Goal: Task Accomplishment & Management: Complete application form

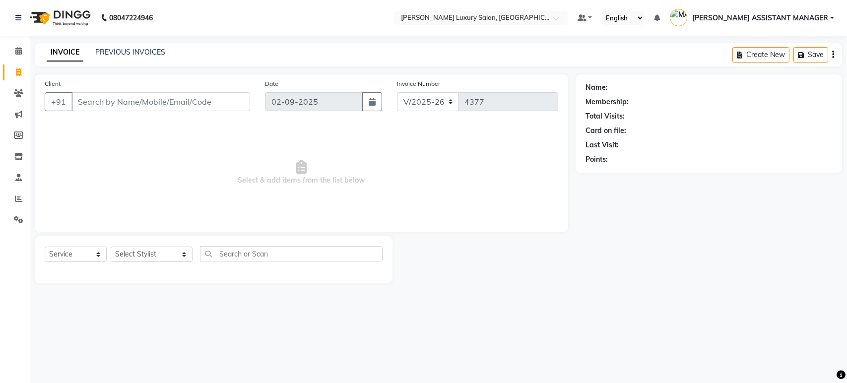
select select "4712"
select select "service"
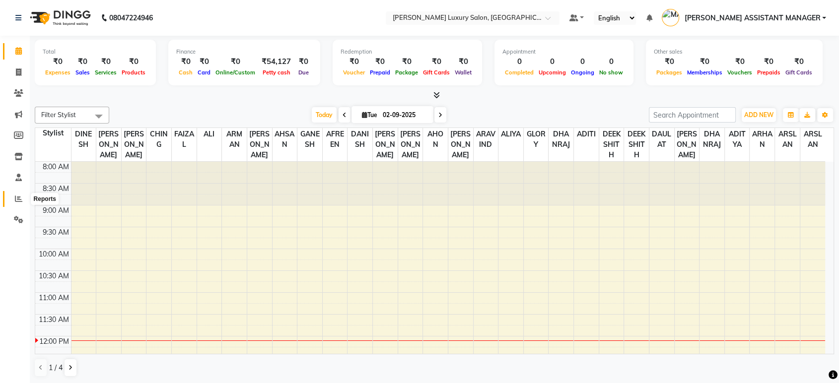
click at [17, 194] on span at bounding box center [18, 199] width 17 height 11
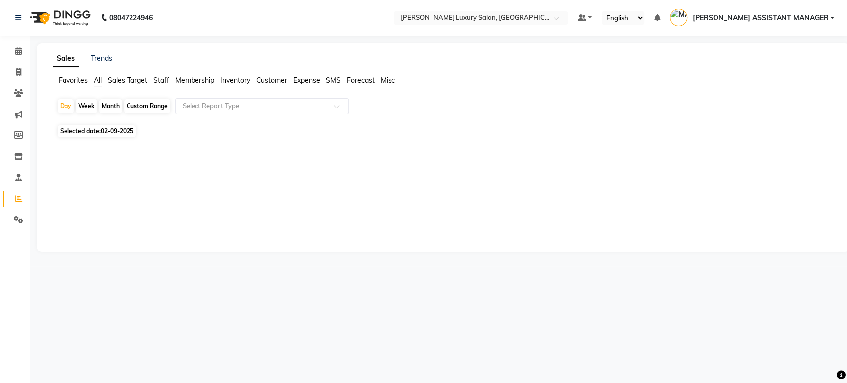
click at [138, 107] on div "Custom Range" at bounding box center [147, 106] width 46 height 14
select select "9"
select select "2025"
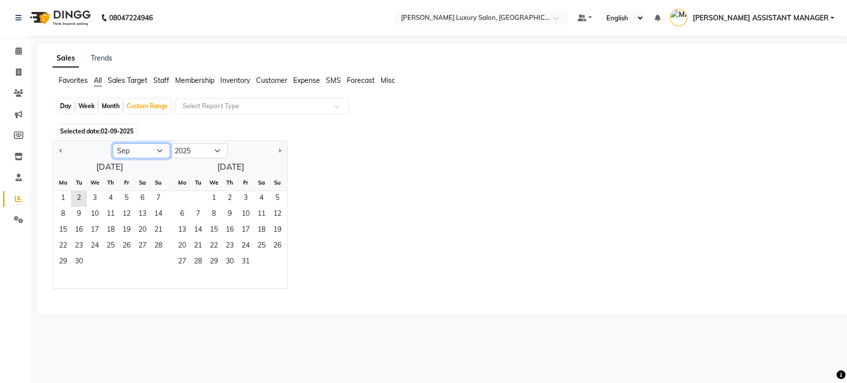
click at [163, 150] on select "Jan Feb Mar Apr May Jun Jul Aug Sep Oct Nov Dec" at bounding box center [142, 150] width 58 height 15
select select "8"
click at [113, 143] on select "Jan Feb Mar Apr May Jun Jul Aug Sep Oct Nov Dec" at bounding box center [142, 150] width 58 height 15
click at [114, 255] on span "28" at bounding box center [111, 263] width 16 height 16
click at [157, 258] on span "31" at bounding box center [158, 263] width 16 height 16
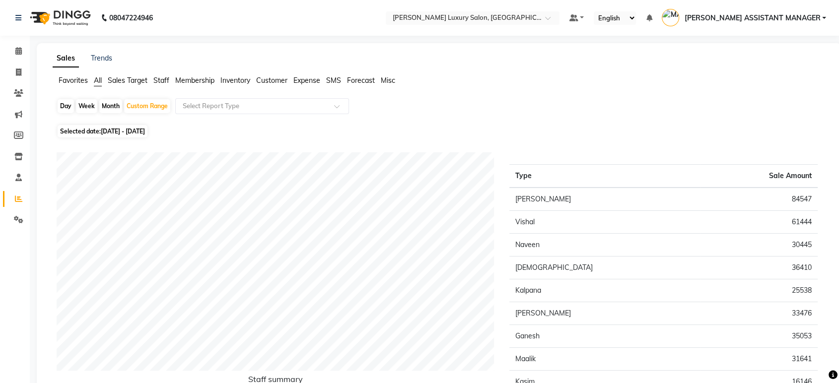
click at [160, 82] on span "Staff" at bounding box center [161, 80] width 16 height 9
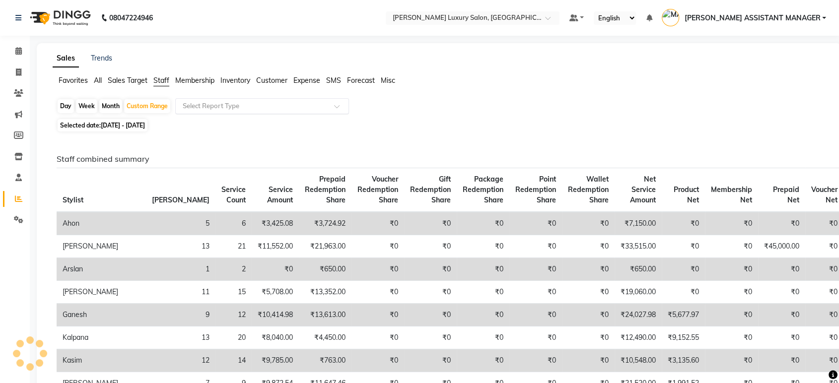
click at [212, 106] on input "text" at bounding box center [252, 106] width 143 height 10
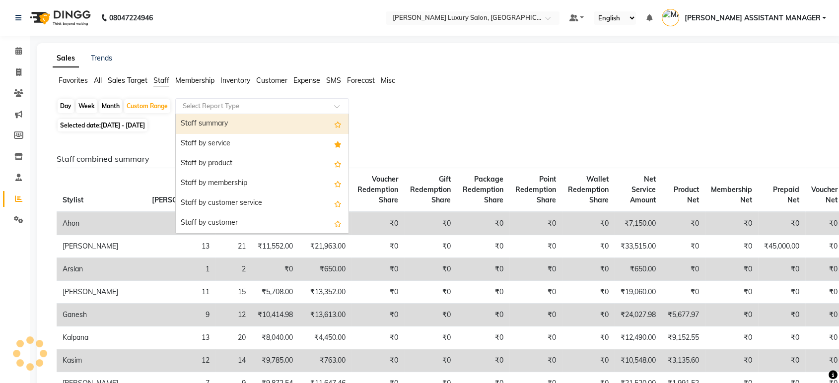
click at [224, 122] on div "Staff summary" at bounding box center [262, 124] width 173 height 20
select select "csv"
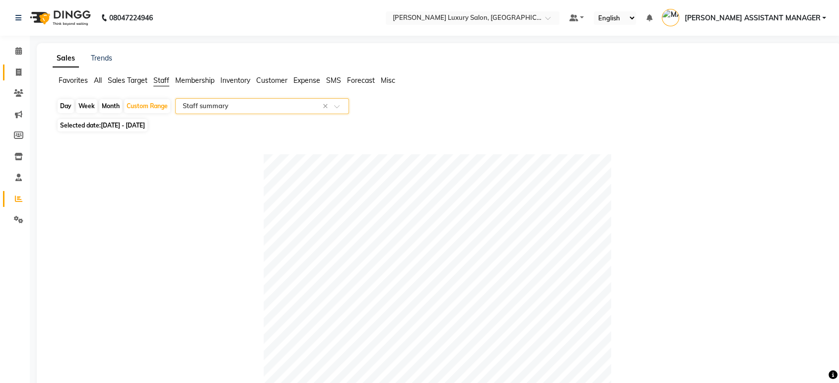
click at [18, 73] on icon at bounding box center [18, 71] width 5 height 7
select select "4712"
select select "service"
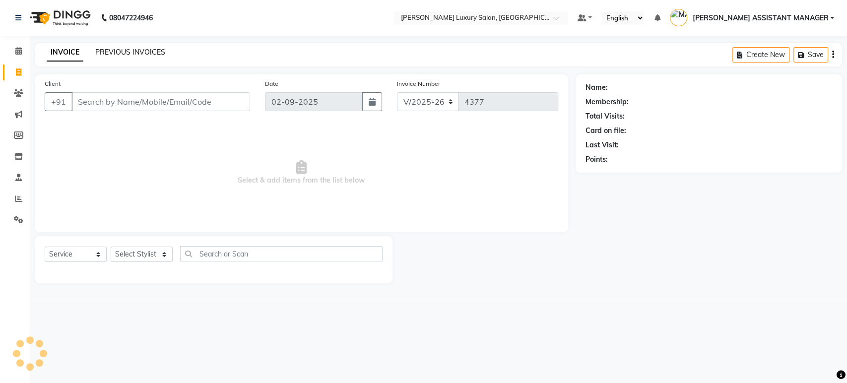
click at [113, 50] on link "PREVIOUS INVOICES" at bounding box center [130, 52] width 70 height 9
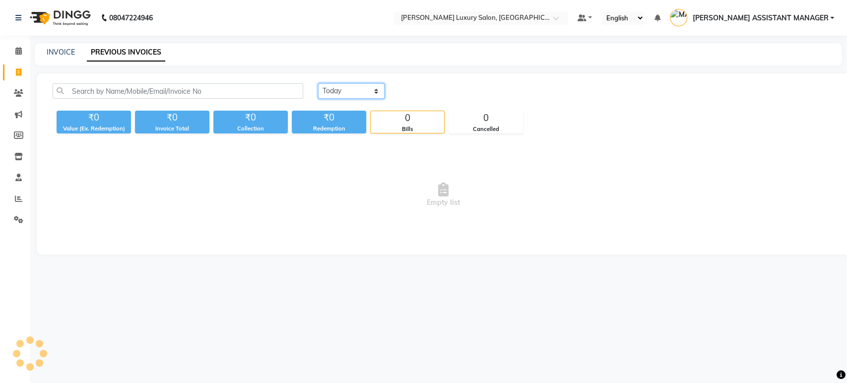
drag, startPoint x: 353, startPoint y: 90, endPoint x: 354, endPoint y: 98, distance: 7.6
click at [353, 90] on select "Today Yesterday Custom Range" at bounding box center [351, 90] width 66 height 15
select select "range"
click at [318, 83] on select "Today Yesterday Custom Range" at bounding box center [351, 90] width 66 height 15
click at [462, 87] on input "02-09-2025" at bounding box center [431, 91] width 69 height 14
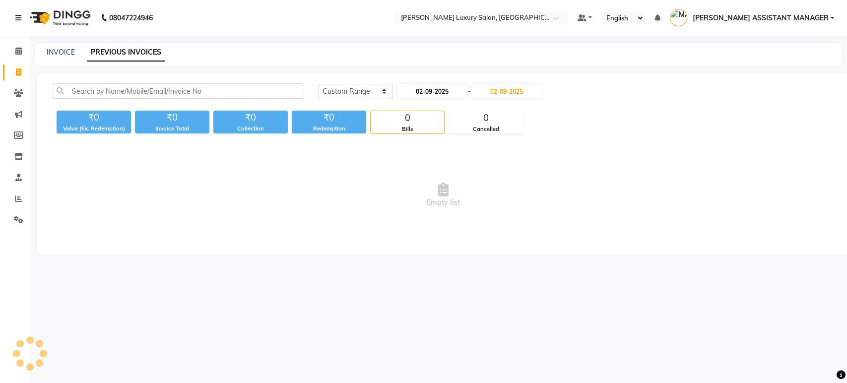
select select "9"
select select "2025"
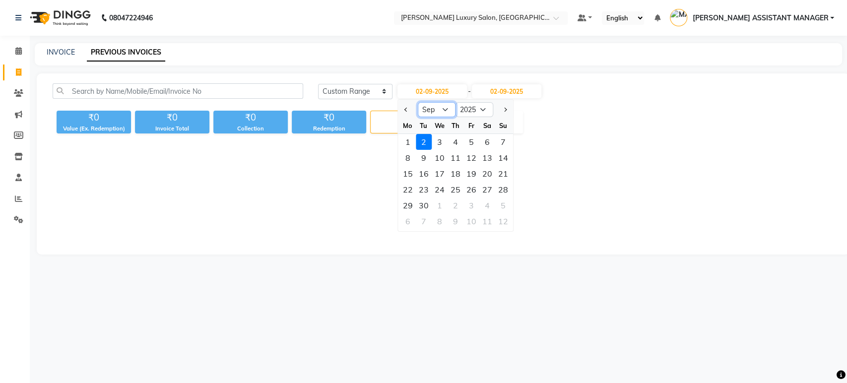
click at [446, 110] on select "Jan Feb Mar Apr May Jun Jul Aug Sep Oct Nov Dec" at bounding box center [437, 109] width 38 height 15
select select "8"
click at [418, 102] on select "Jan Feb Mar Apr May Jun Jul Aug Sep Oct Nov Dec" at bounding box center [437, 109] width 38 height 15
click at [506, 198] on div "31" at bounding box center [503, 206] width 16 height 16
type input "31-08-2025"
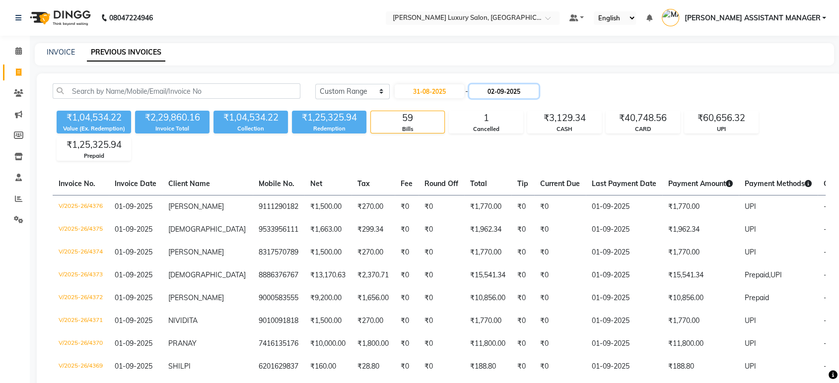
click at [514, 90] on input "02-09-2025" at bounding box center [503, 91] width 69 height 14
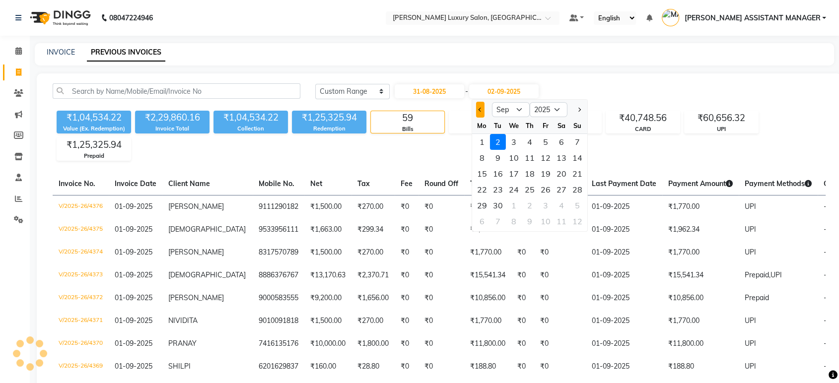
click at [476, 110] on button "Previous month" at bounding box center [480, 110] width 8 height 16
select select "8"
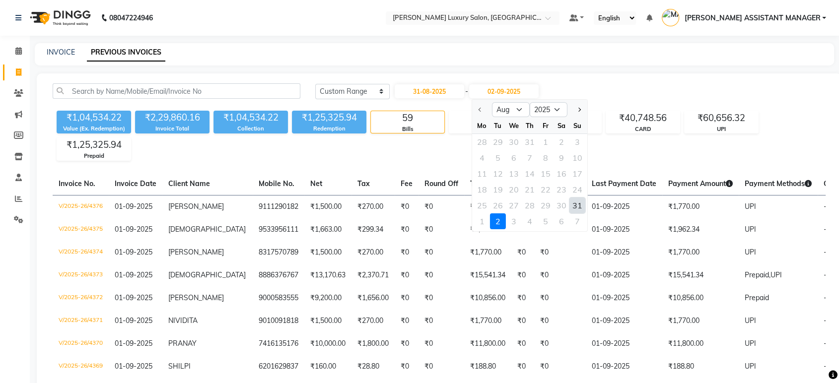
click at [576, 201] on div "31" at bounding box center [577, 206] width 16 height 16
type input "31-08-2025"
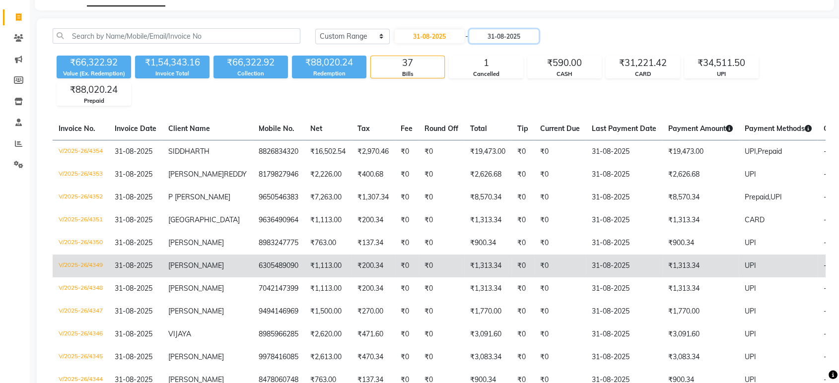
scroll to position [110, 0]
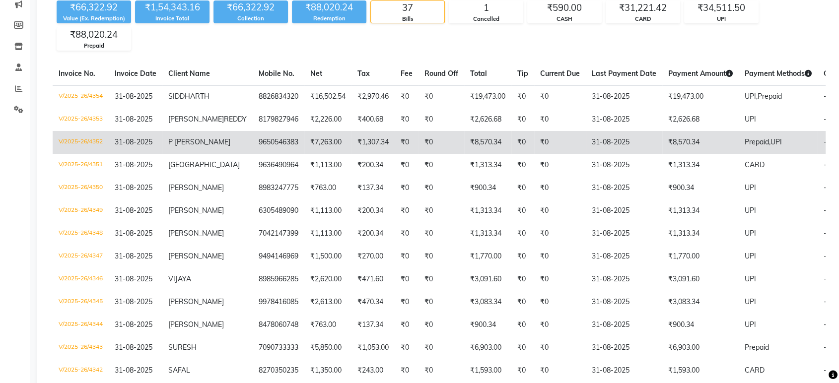
click at [74, 154] on td "V/2025-26/4352" at bounding box center [81, 142] width 56 height 23
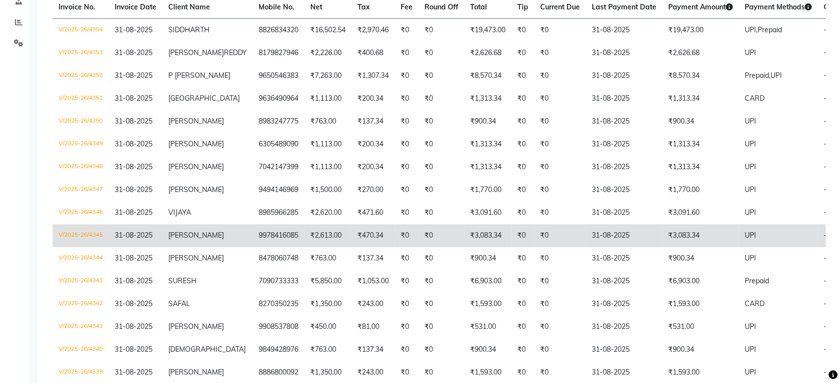
scroll to position [165, 0]
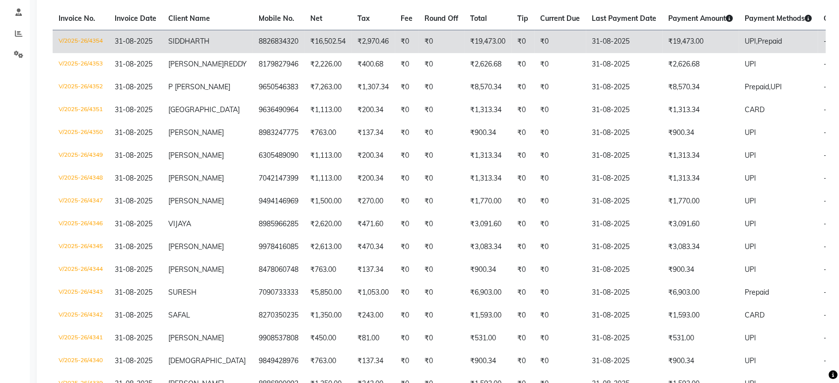
click at [76, 35] on td "V/2025-26/4354" at bounding box center [81, 41] width 56 height 23
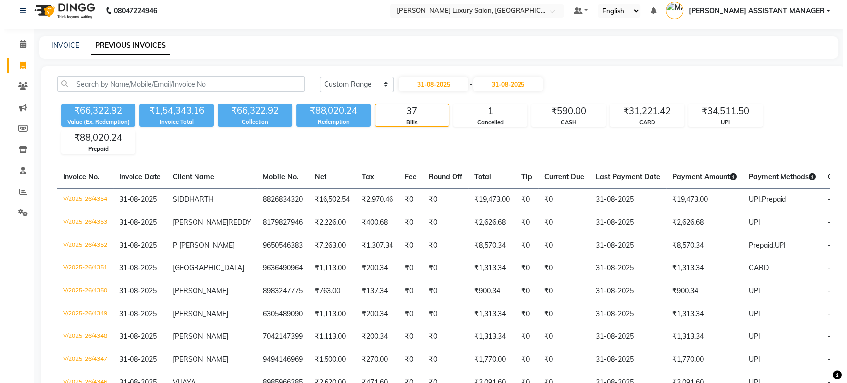
scroll to position [0, 0]
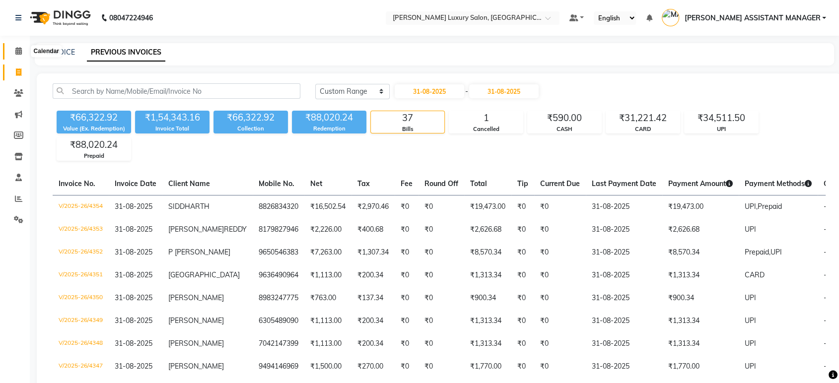
drag, startPoint x: 9, startPoint y: 47, endPoint x: 142, endPoint y: 11, distance: 137.2
click at [10, 47] on span at bounding box center [18, 51] width 17 height 11
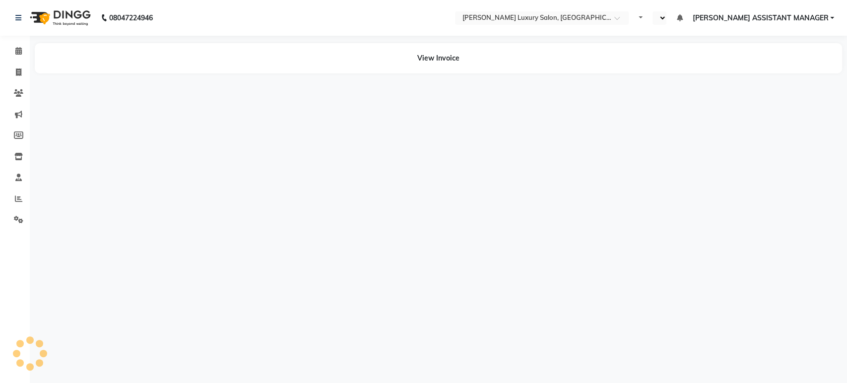
select select "en"
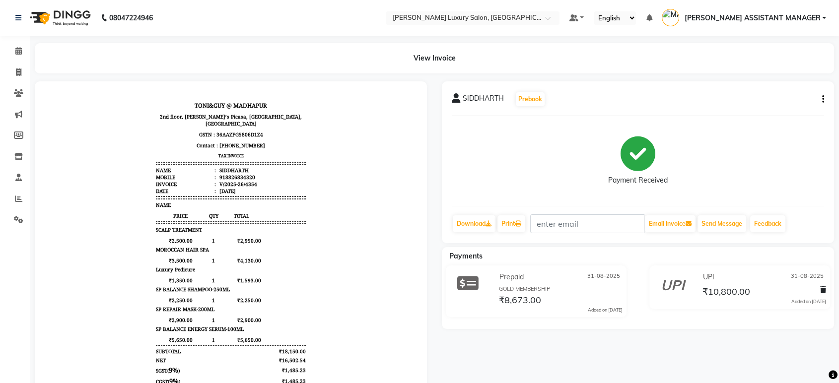
click at [822, 100] on icon "button" at bounding box center [823, 99] width 2 height 0
click at [751, 107] on div "Edit Invoice" at bounding box center [773, 105] width 68 height 12
select select "service"
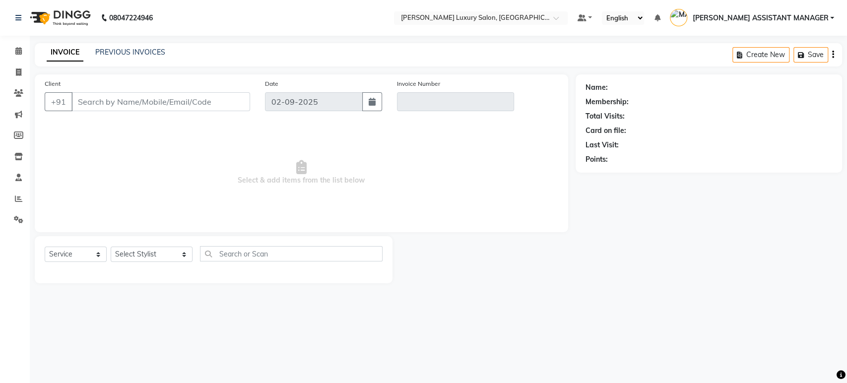
type input "8826834320"
type input "V/2025-26/4354"
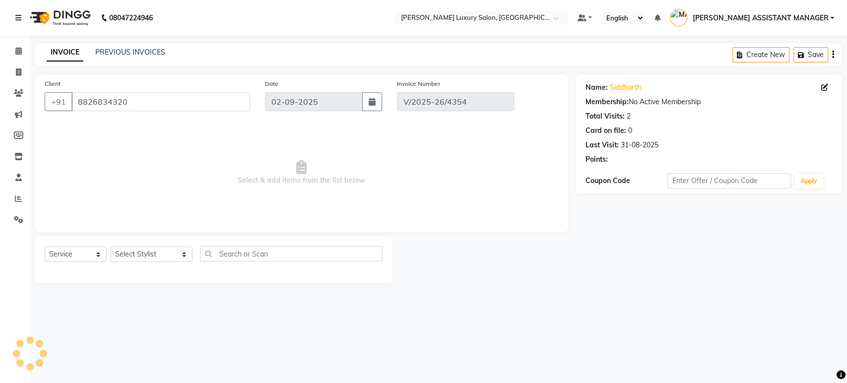
type input "31-08-2025"
select select "select"
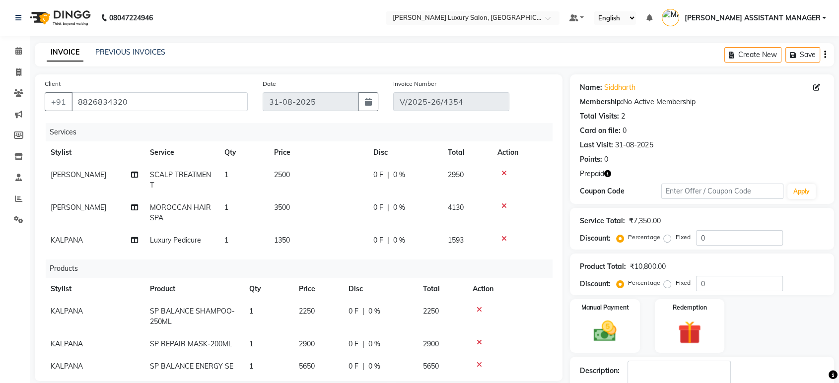
click at [62, 315] on span "KALPANA" at bounding box center [67, 311] width 32 height 9
select select "90116"
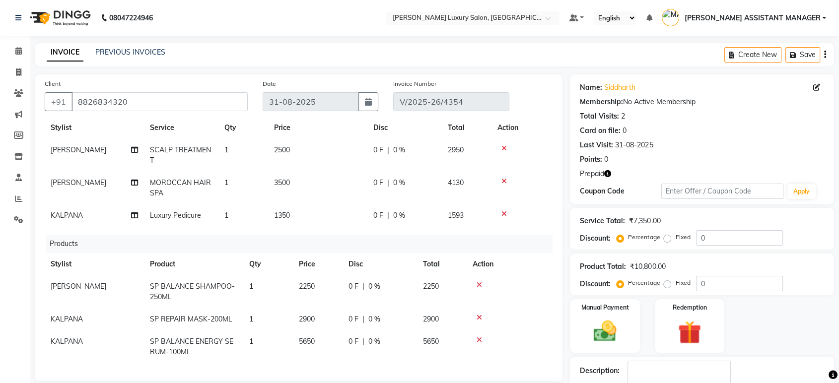
click at [84, 308] on td "KALPANA" at bounding box center [94, 319] width 99 height 22
select select "90116"
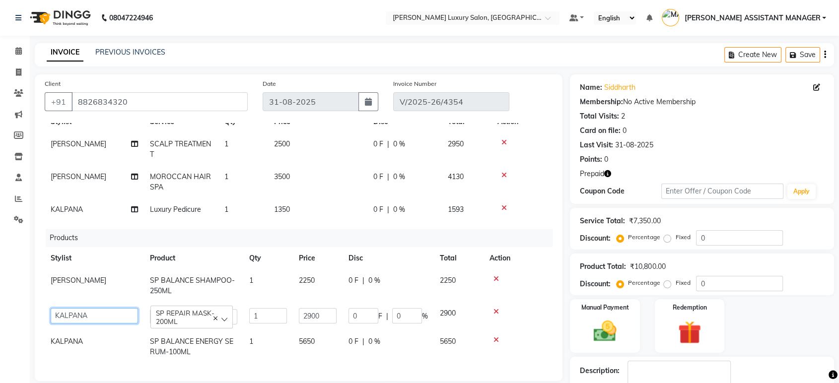
click at [83, 312] on select "ADITI ADITYA AFREEN AHON AHSAN ALI ALIYA ANKITH ARAVIND ARHAN ARIF ARMAN ARSLAN…" at bounding box center [94, 315] width 87 height 15
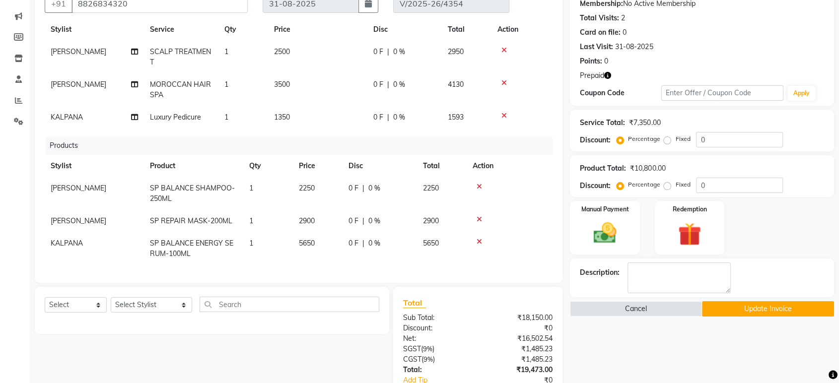
scroll to position [165, 0]
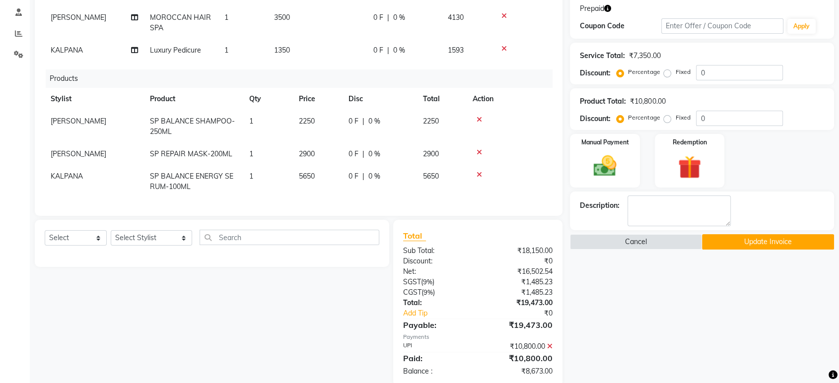
click at [72, 172] on span "KALPANA" at bounding box center [67, 176] width 32 height 9
select select "90116"
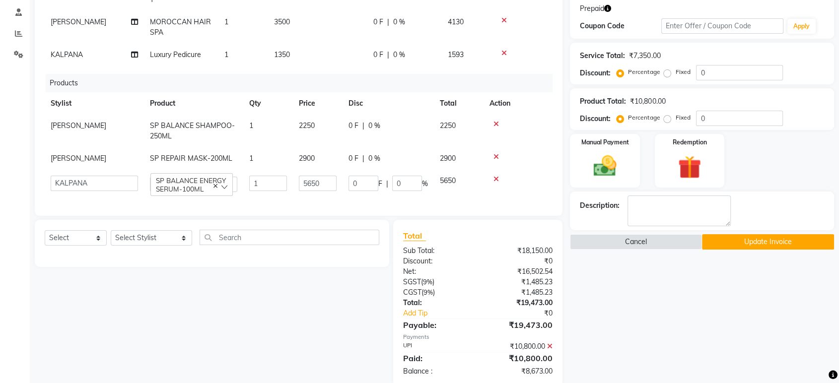
scroll to position [29, 0]
click at [72, 176] on select "ADITI ADITYA AFREEN AHON AHSAN ALI ALIYA ANKITH ARAVIND ARHAN ARIF ARMAN ARSLAN…" at bounding box center [94, 183] width 87 height 15
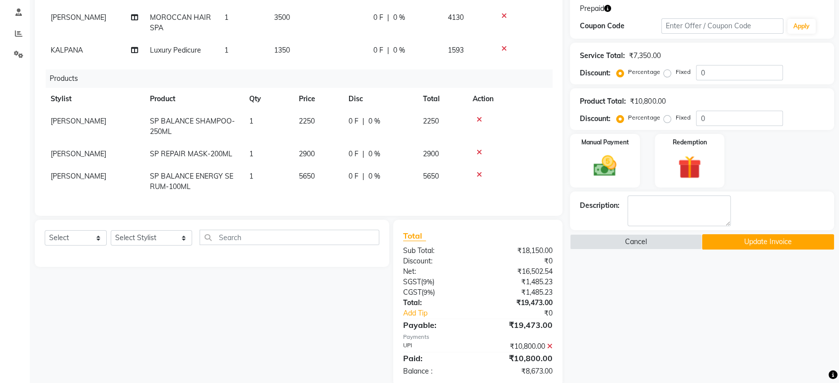
click at [749, 243] on button "Update Invoice" at bounding box center [768, 241] width 132 height 15
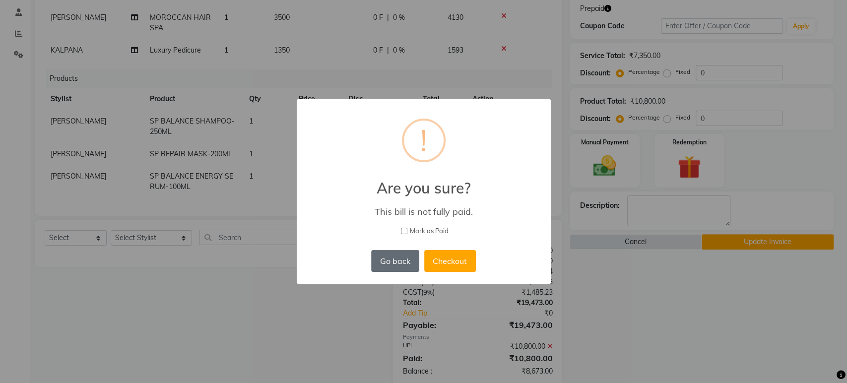
click at [400, 258] on button "Go back" at bounding box center [395, 261] width 48 height 22
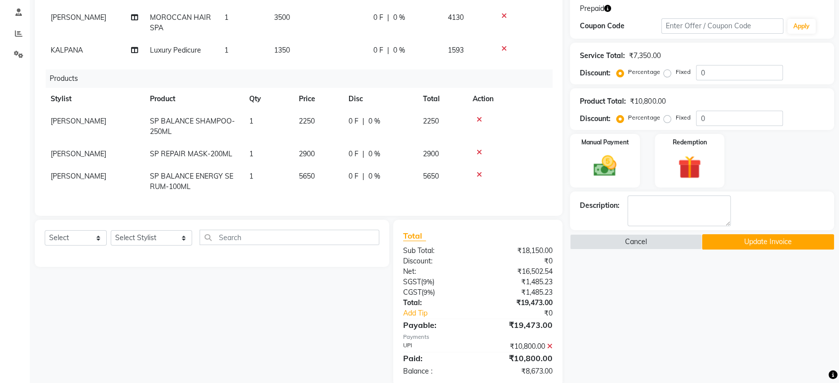
click at [549, 343] on icon at bounding box center [549, 346] width 5 height 7
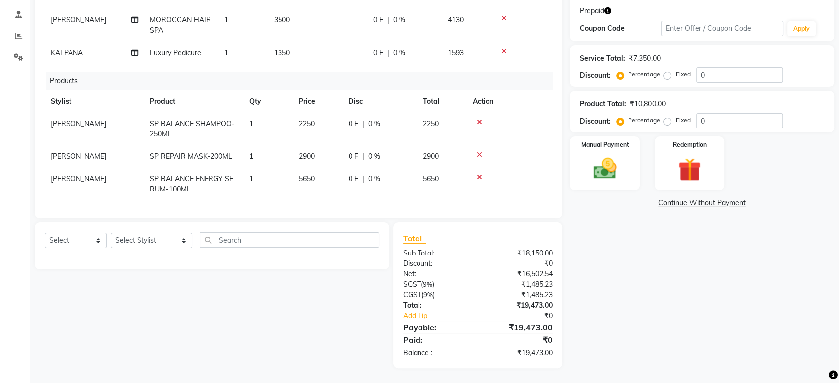
scroll to position [162, 0]
click at [603, 181] on img at bounding box center [604, 169] width 39 height 28
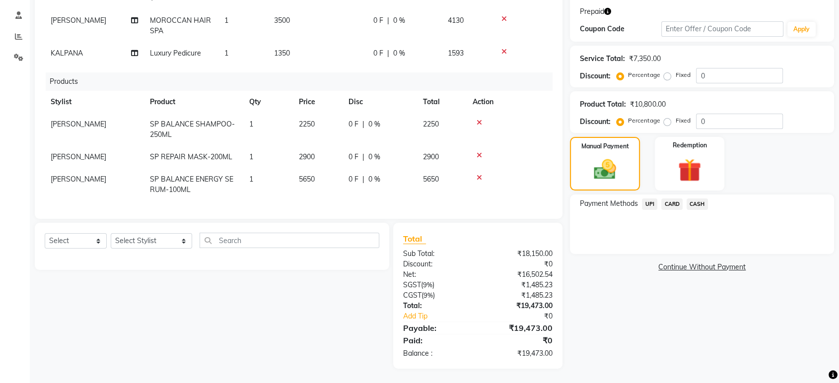
click at [649, 202] on span "UPI" at bounding box center [649, 203] width 15 height 11
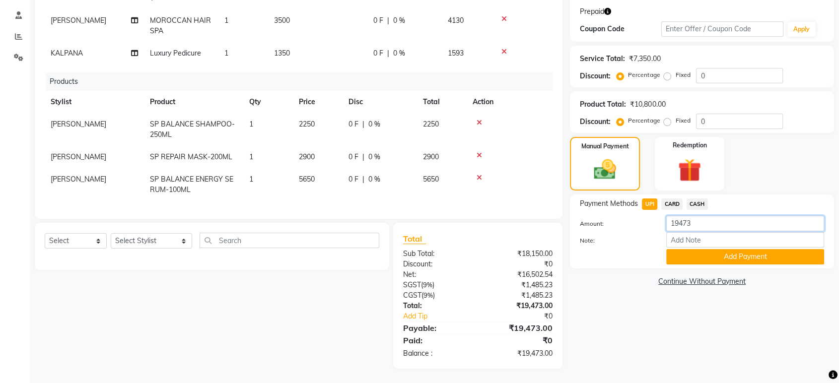
drag, startPoint x: 726, startPoint y: 228, endPoint x: 659, endPoint y: 235, distance: 67.4
click at [661, 235] on div "Amount: 19473 Note: Add Payment" at bounding box center [702, 240] width 244 height 49
type input "10800"
click at [705, 256] on button "Add Payment" at bounding box center [745, 256] width 158 height 15
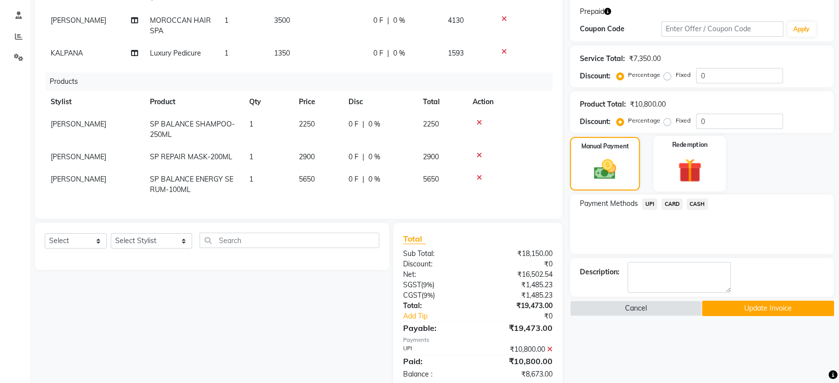
click at [708, 179] on div "Redemption" at bounding box center [689, 164] width 72 height 56
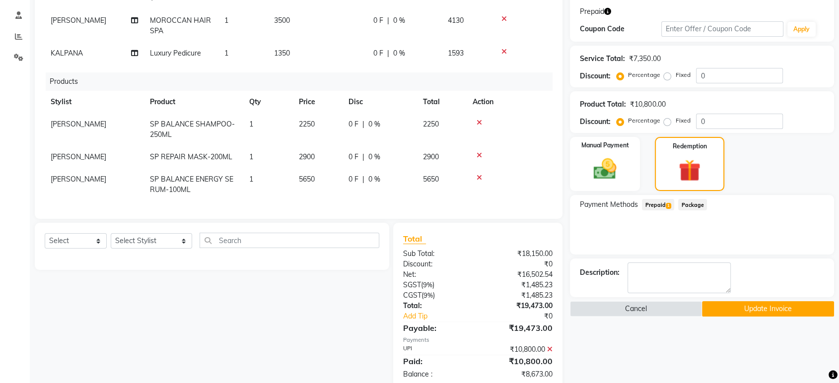
click at [669, 201] on span "Prepaid 1" at bounding box center [658, 204] width 32 height 11
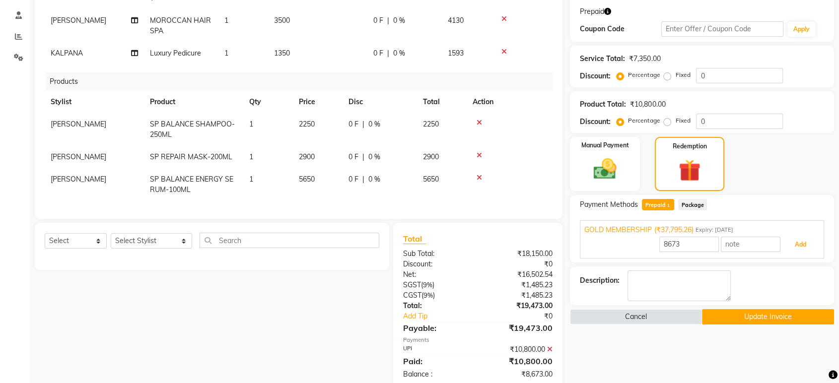
drag, startPoint x: 797, startPoint y: 239, endPoint x: 782, endPoint y: 264, distance: 30.0
click at [798, 239] on button "Add" at bounding box center [800, 244] width 36 height 17
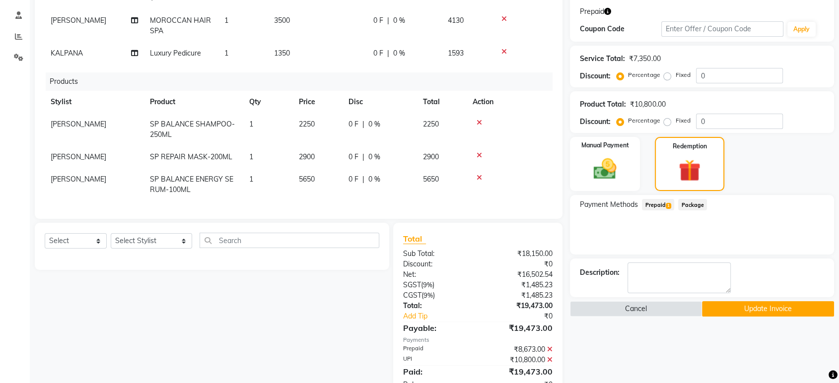
click at [758, 303] on button "Update Invoice" at bounding box center [768, 308] width 132 height 15
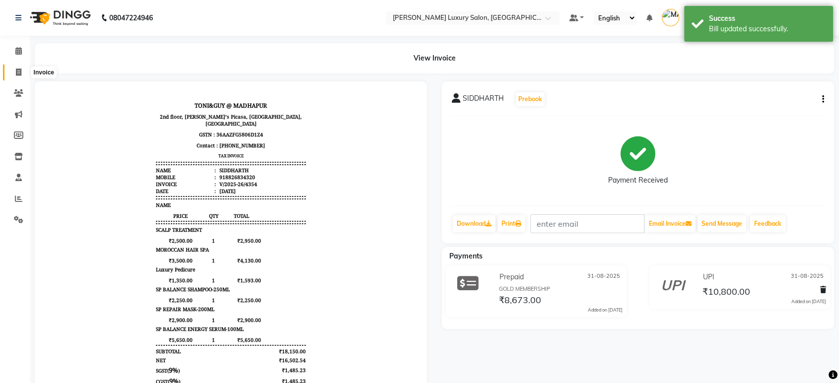
click at [18, 74] on icon at bounding box center [18, 71] width 5 height 7
select select "4712"
select select "service"
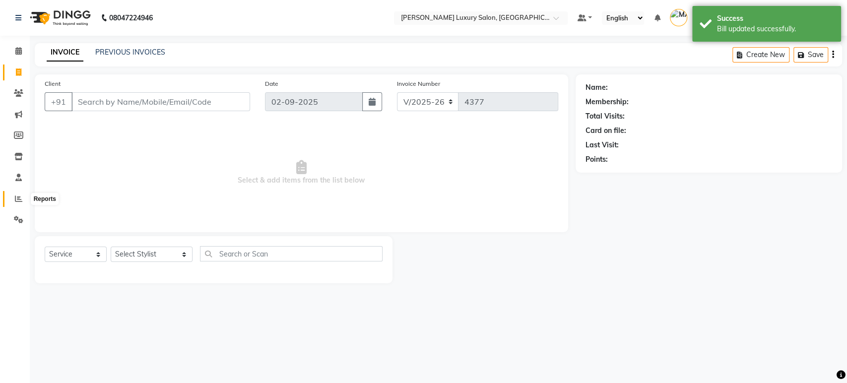
click at [18, 194] on span at bounding box center [18, 199] width 17 height 11
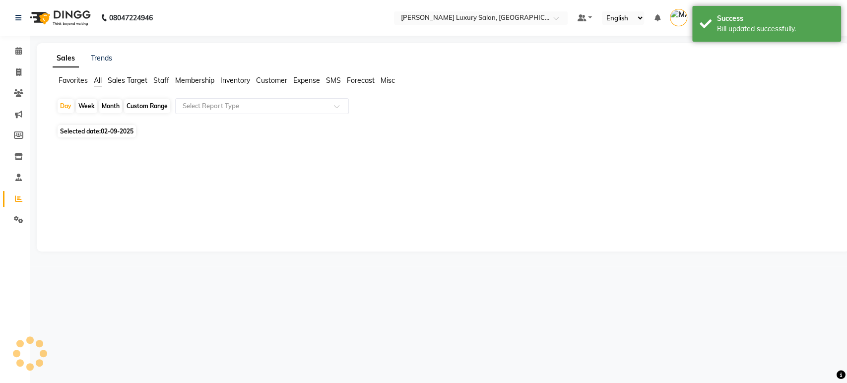
click at [139, 102] on div "Custom Range" at bounding box center [147, 106] width 46 height 14
select select "9"
select select "2025"
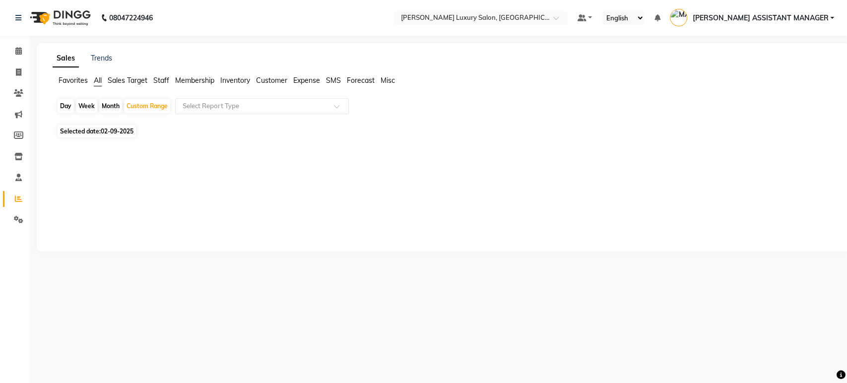
click at [155, 98] on div "Day Week Month Custom Range Select Report Type" at bounding box center [443, 110] width 773 height 24
click at [152, 106] on div "Custom Range" at bounding box center [147, 106] width 46 height 14
select select "9"
select select "2025"
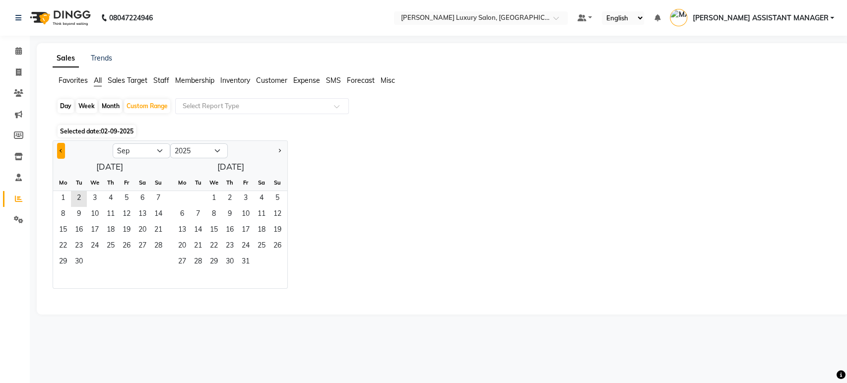
click at [63, 150] on button "Previous month" at bounding box center [61, 151] width 8 height 16
select select "8"
click at [111, 262] on span "28" at bounding box center [111, 263] width 16 height 16
click at [164, 255] on span "31" at bounding box center [158, 263] width 16 height 16
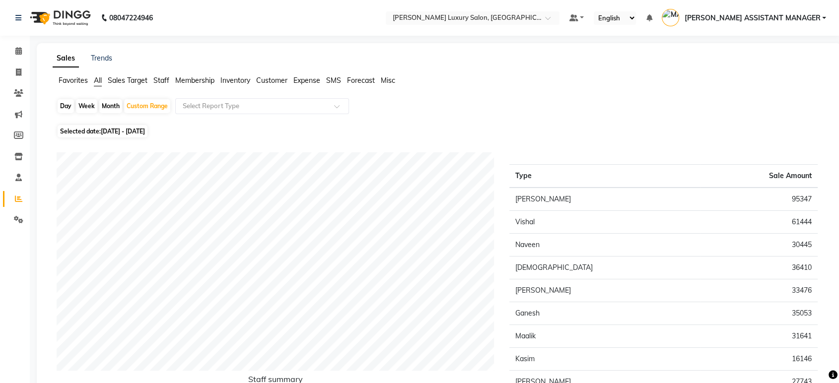
click at [163, 77] on span "Staff" at bounding box center [161, 80] width 16 height 9
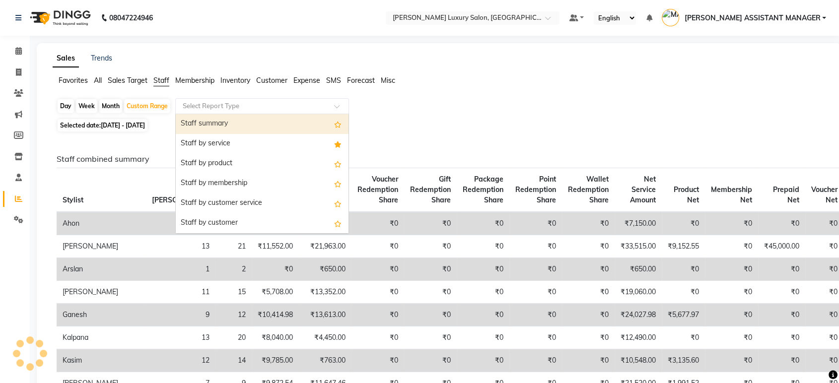
click at [214, 105] on input "text" at bounding box center [252, 106] width 143 height 10
click at [218, 122] on div "Staff summary" at bounding box center [262, 124] width 173 height 20
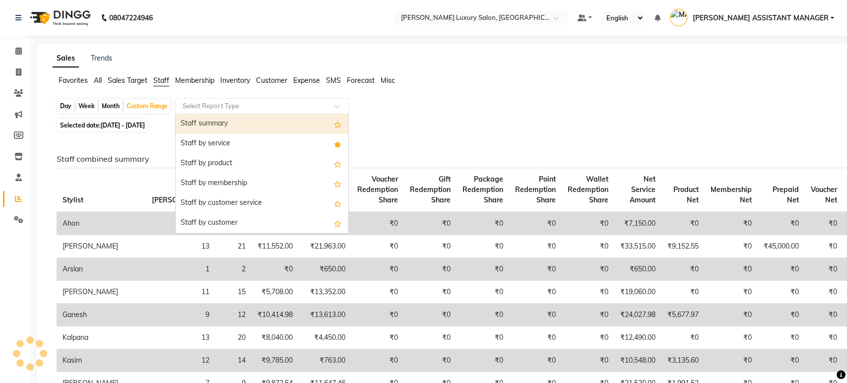
select select "csv"
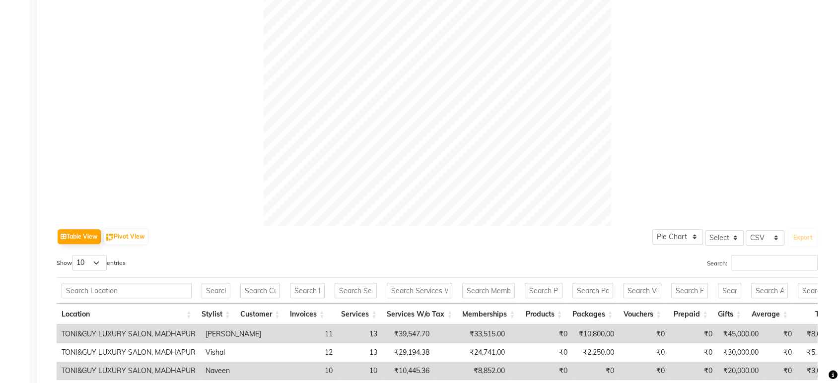
scroll to position [492, 0]
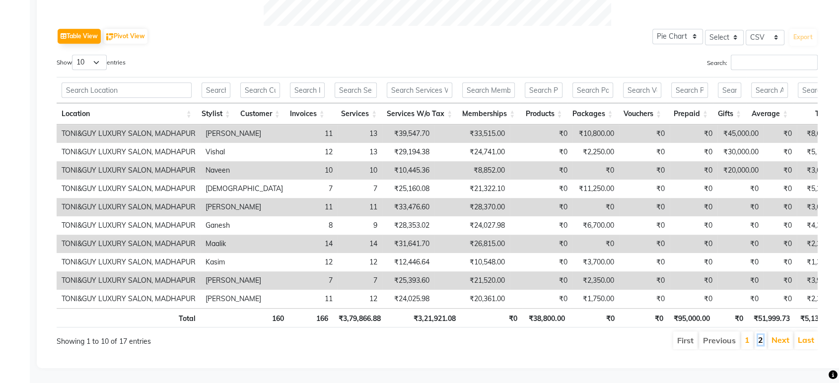
click at [759, 335] on link "2" at bounding box center [760, 340] width 5 height 10
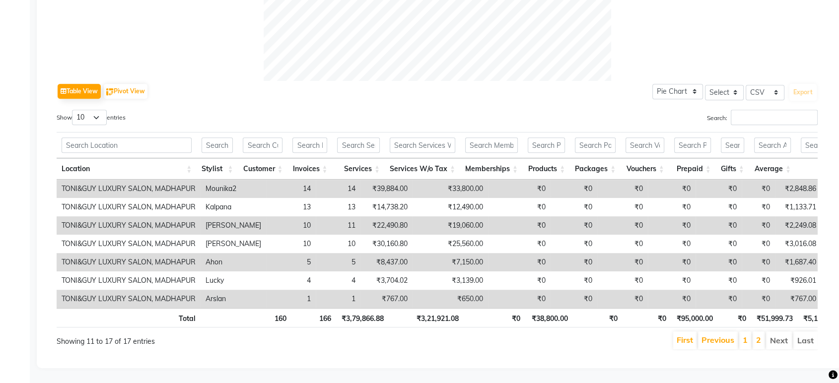
scroll to position [437, 0]
click at [746, 335] on link "1" at bounding box center [744, 340] width 5 height 10
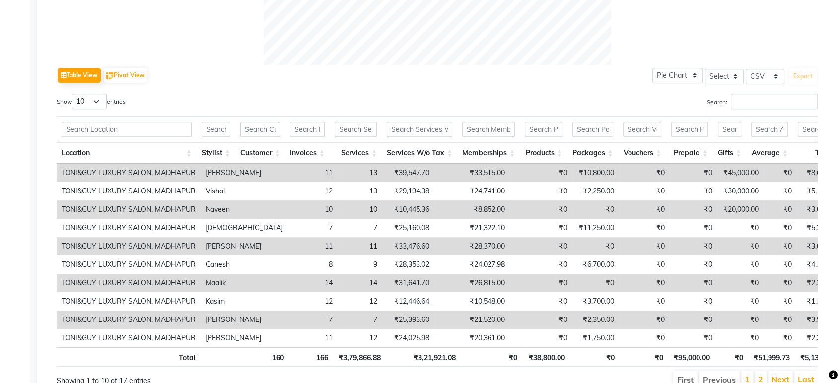
scroll to position [445, 0]
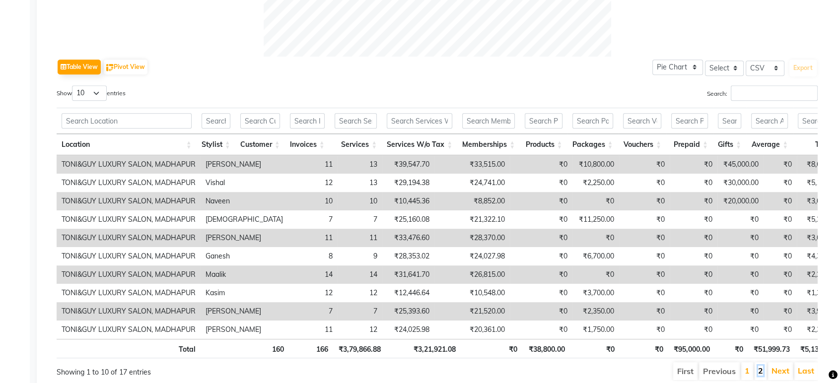
click at [759, 373] on link "2" at bounding box center [760, 371] width 5 height 10
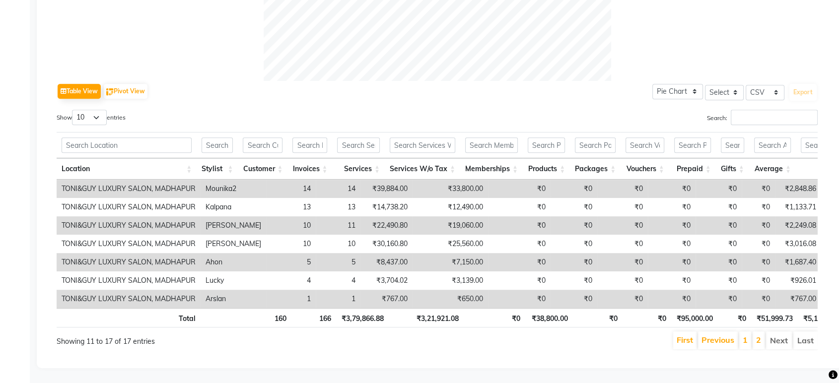
scroll to position [437, 0]
click at [744, 335] on link "1" at bounding box center [744, 340] width 5 height 10
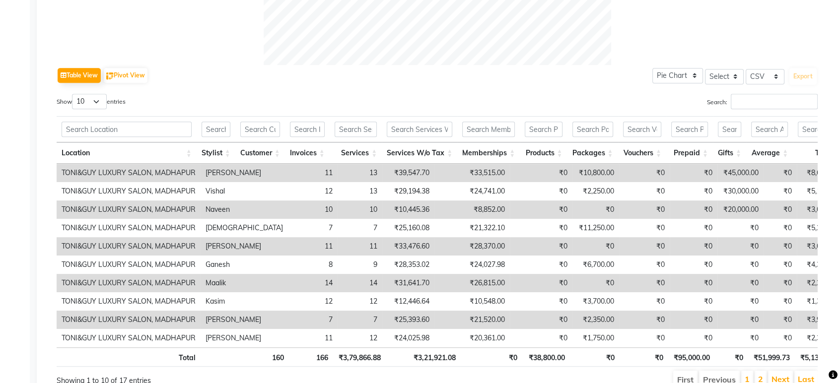
scroll to position [445, 0]
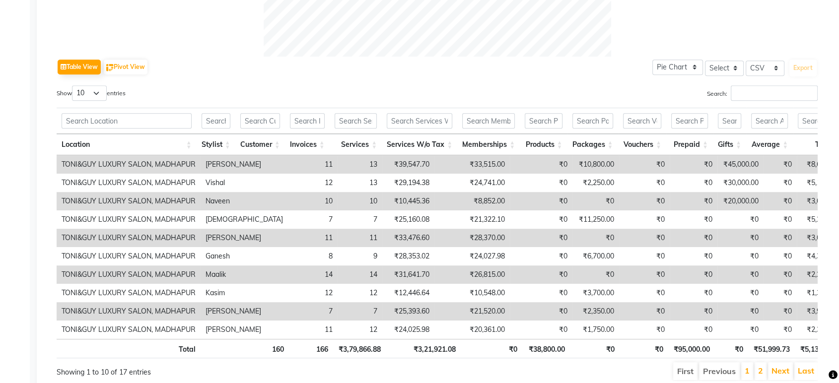
click at [765, 375] on li "2" at bounding box center [760, 371] width 12 height 18
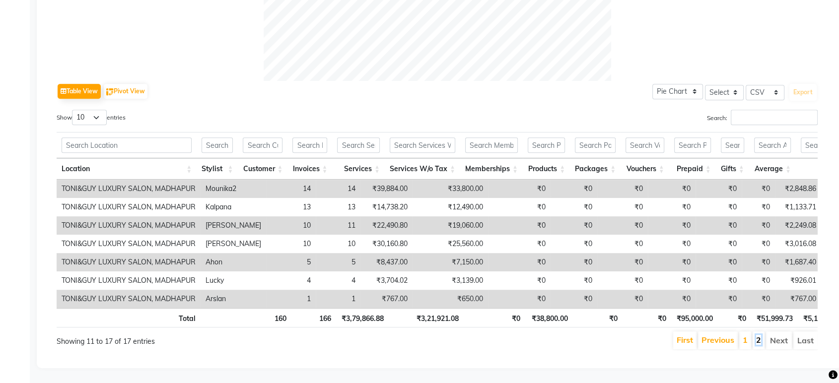
click at [758, 335] on link "2" at bounding box center [758, 340] width 5 height 10
click at [745, 335] on link "1" at bounding box center [744, 340] width 5 height 10
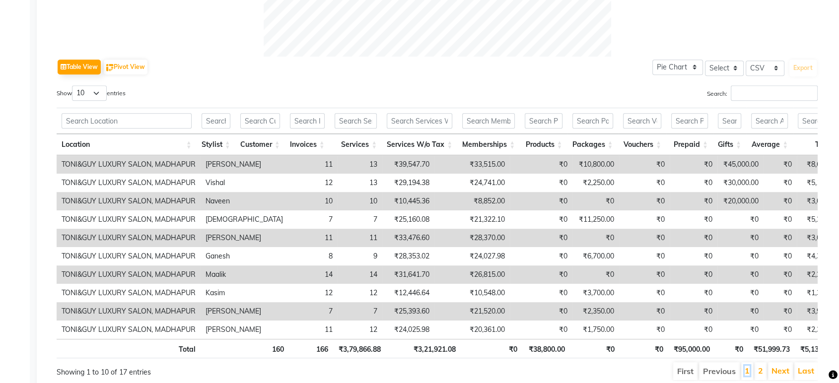
scroll to position [492, 0]
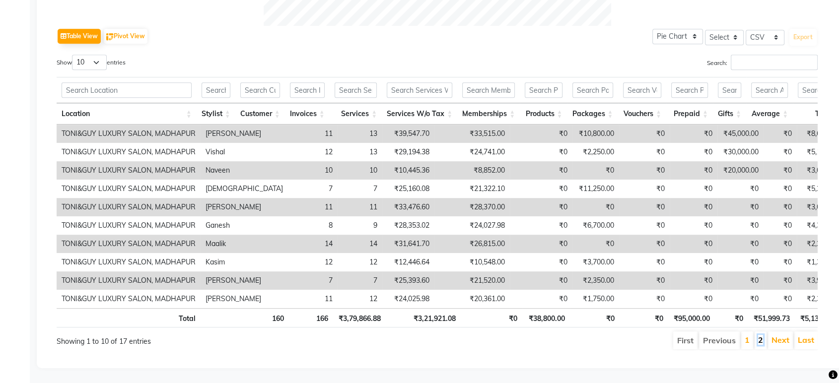
click at [762, 335] on link "2" at bounding box center [760, 340] width 5 height 10
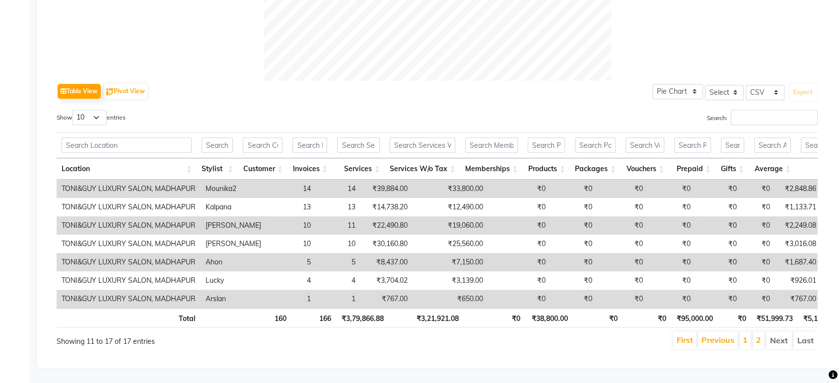
scroll to position [437, 0]
click at [747, 335] on link "1" at bounding box center [744, 340] width 5 height 10
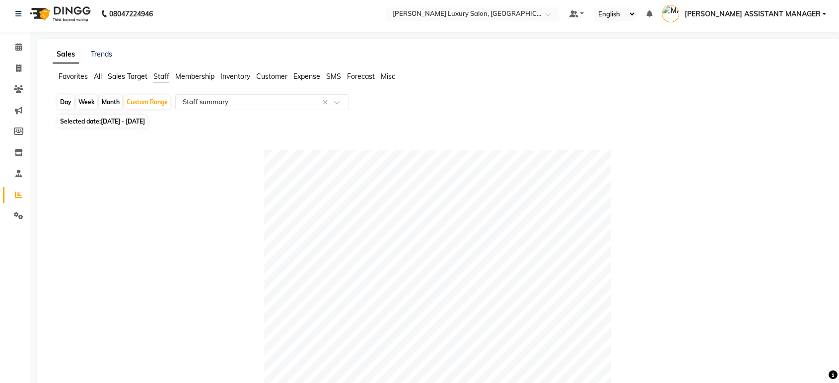
scroll to position [0, 0]
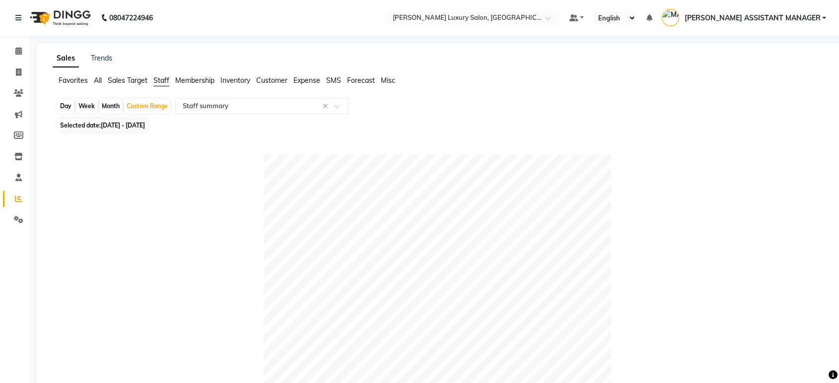
click at [217, 115] on div "Day Week Month Custom Range Select Report Type × Staff summary ×" at bounding box center [439, 107] width 765 height 18
click at [225, 106] on input "text" at bounding box center [252, 106] width 143 height 10
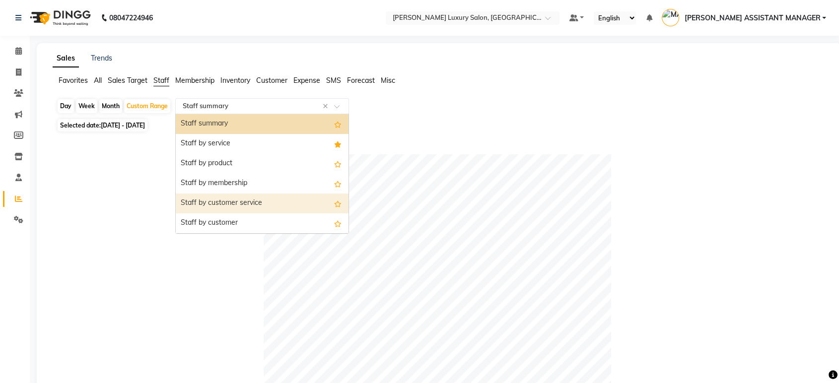
click at [229, 197] on div "Staff by customer service" at bounding box center [262, 204] width 173 height 20
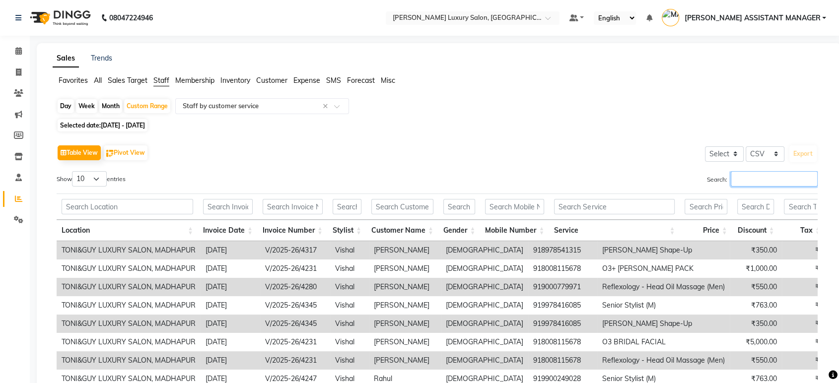
click at [746, 180] on input "Search:" at bounding box center [773, 178] width 87 height 15
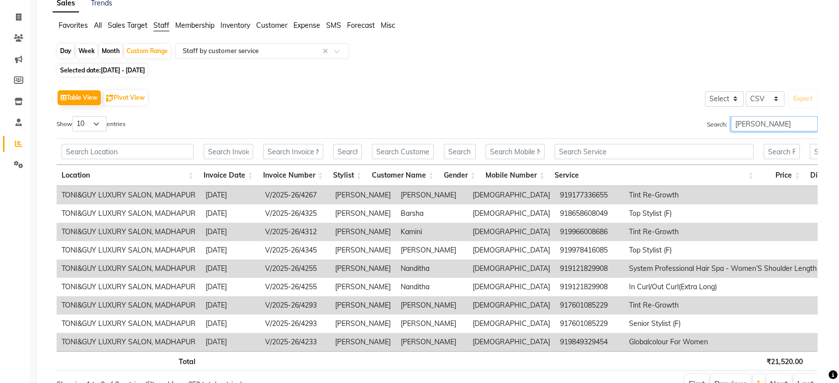
scroll to position [114, 0]
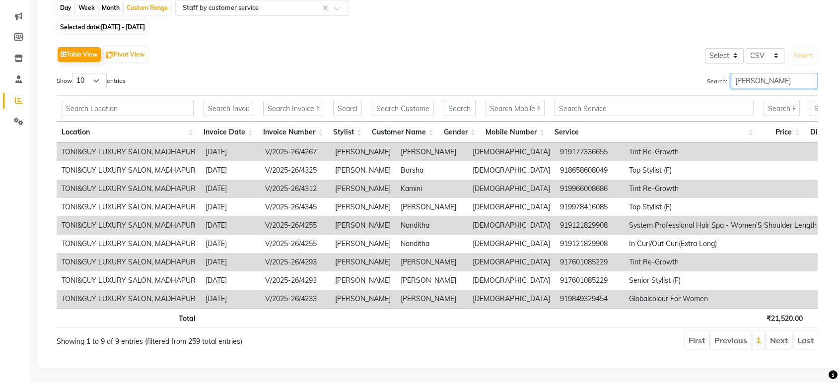
drag, startPoint x: 750, startPoint y: 66, endPoint x: 663, endPoint y: 69, distance: 86.4
click at [663, 73] on div "Search: LIZA" at bounding box center [631, 82] width 373 height 19
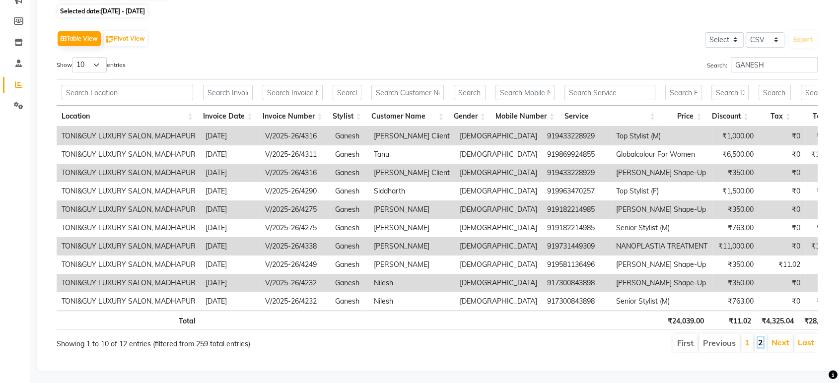
click at [758, 347] on link "2" at bounding box center [760, 342] width 5 height 10
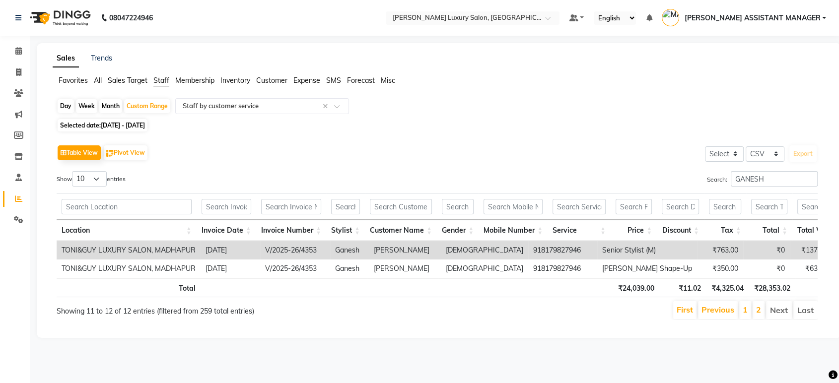
scroll to position [0, 0]
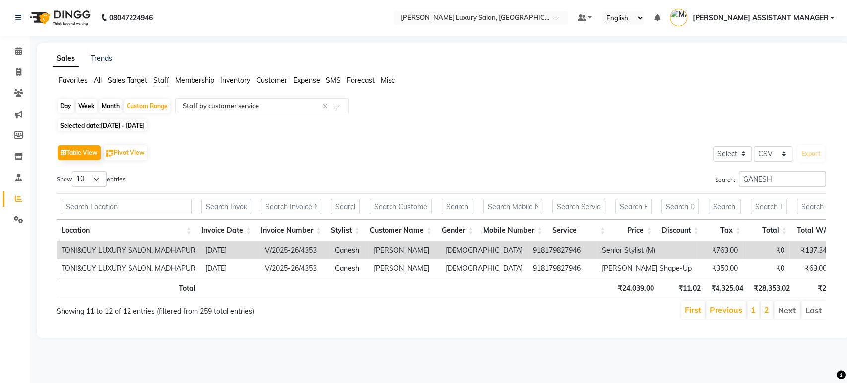
drag, startPoint x: 773, startPoint y: 171, endPoint x: 702, endPoint y: 176, distance: 71.2
click at [702, 176] on div "Search: GANESH" at bounding box center [637, 180] width 377 height 19
drag, startPoint x: 786, startPoint y: 178, endPoint x: 675, endPoint y: 180, distance: 110.7
click at [676, 180] on div "Search: GANESH" at bounding box center [637, 180] width 377 height 19
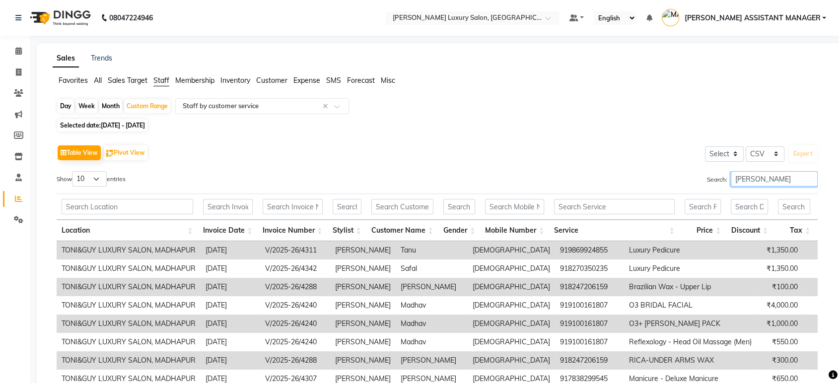
scroll to position [132, 0]
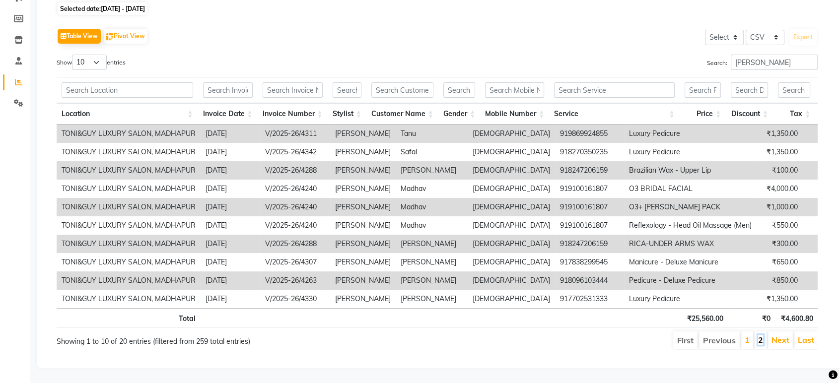
click at [758, 335] on link "2" at bounding box center [760, 340] width 5 height 10
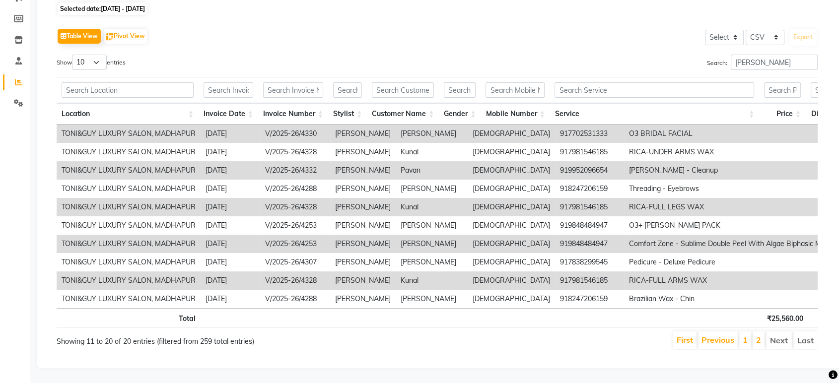
click at [742, 331] on li "1" at bounding box center [745, 340] width 12 height 18
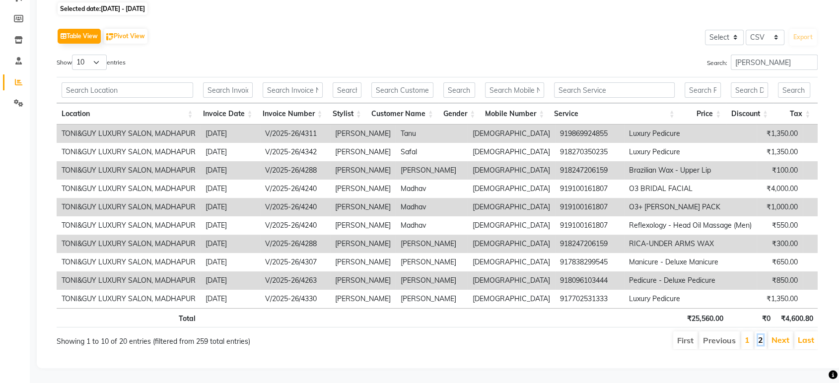
click at [760, 335] on link "2" at bounding box center [760, 340] width 5 height 10
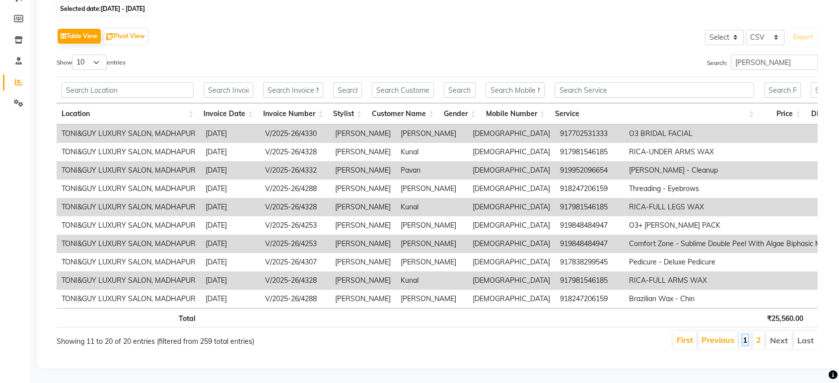
click at [746, 335] on link "1" at bounding box center [744, 340] width 5 height 10
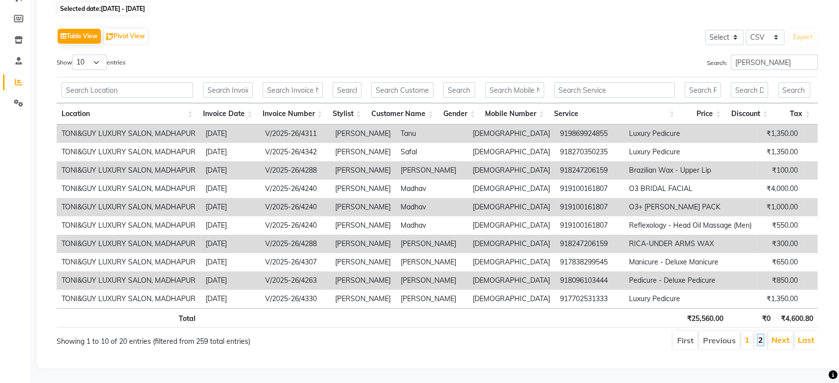
click at [758, 335] on link "2" at bounding box center [760, 340] width 5 height 10
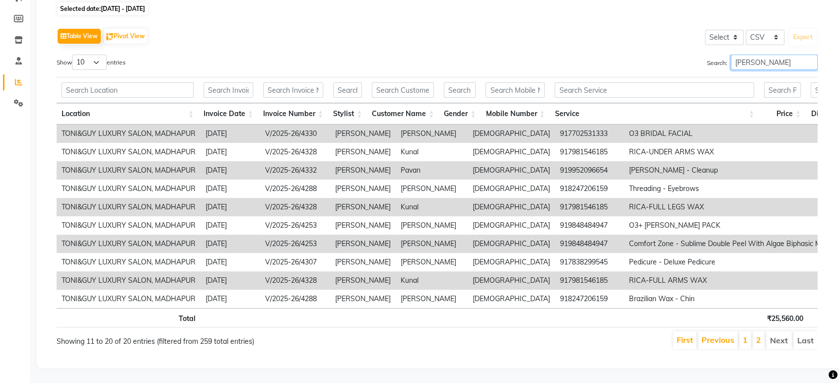
drag, startPoint x: 776, startPoint y: 51, endPoint x: 675, endPoint y: 51, distance: 100.2
click at [676, 55] on div "Search: SRI LATHA" at bounding box center [631, 64] width 373 height 19
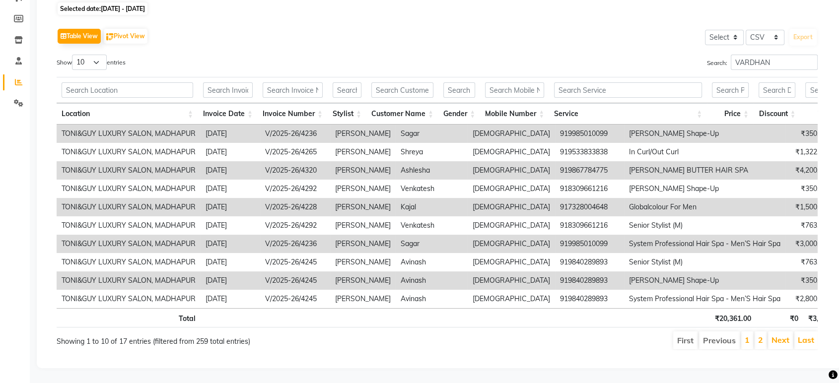
click at [764, 331] on li "2" at bounding box center [760, 340] width 12 height 18
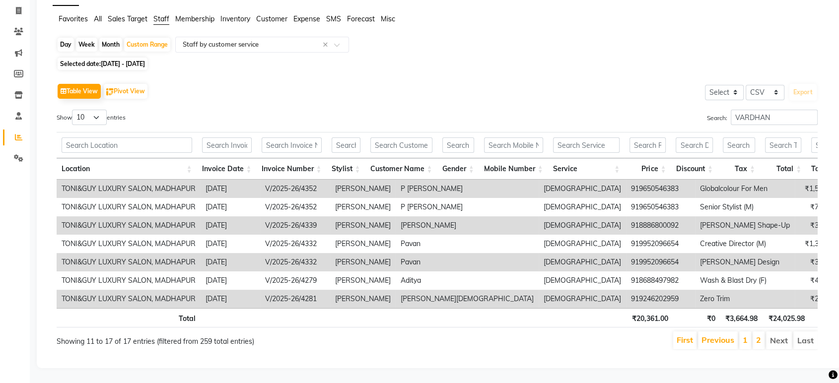
scroll to position [77, 0]
drag, startPoint x: 762, startPoint y: 108, endPoint x: 684, endPoint y: 108, distance: 77.9
click at [684, 110] on div "Search: VARDHAN" at bounding box center [631, 119] width 373 height 19
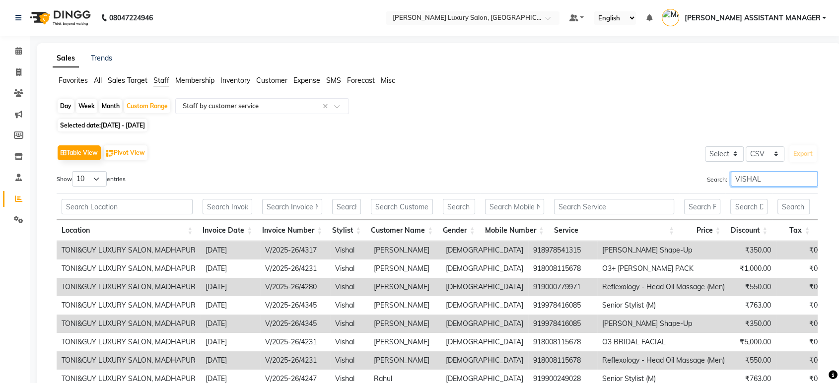
scroll to position [132, 0]
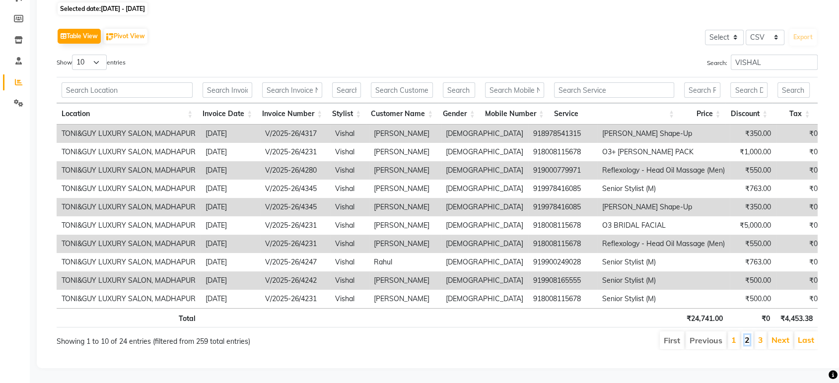
click at [747, 335] on link "2" at bounding box center [746, 340] width 5 height 10
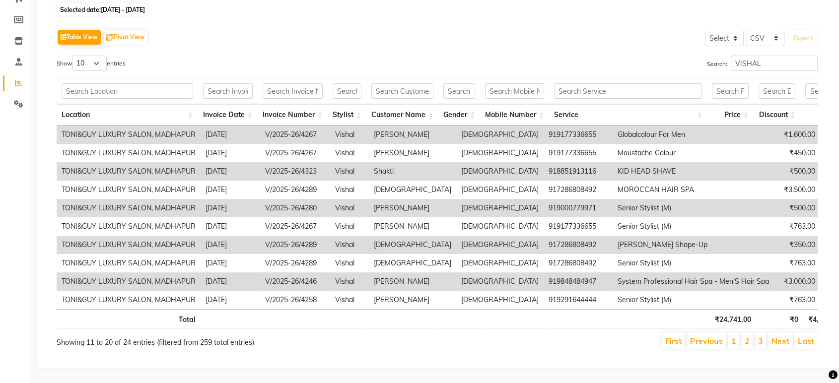
scroll to position [132, 0]
click at [760, 336] on link "3" at bounding box center [760, 341] width 5 height 10
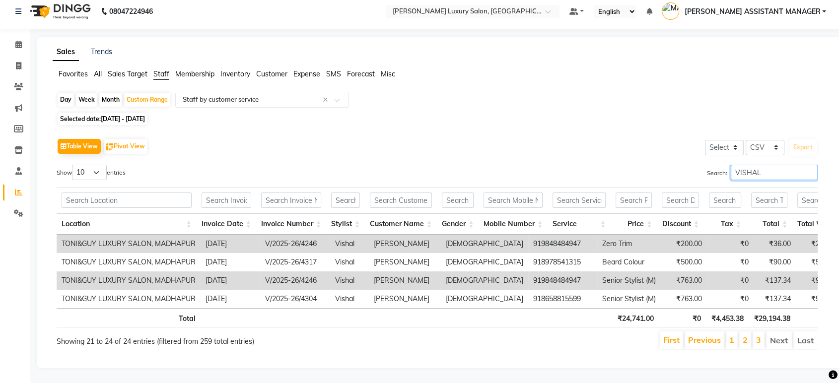
drag, startPoint x: 766, startPoint y: 153, endPoint x: 640, endPoint y: 149, distance: 126.1
click at [640, 165] on div "Search: VISHAL" at bounding box center [631, 174] width 373 height 19
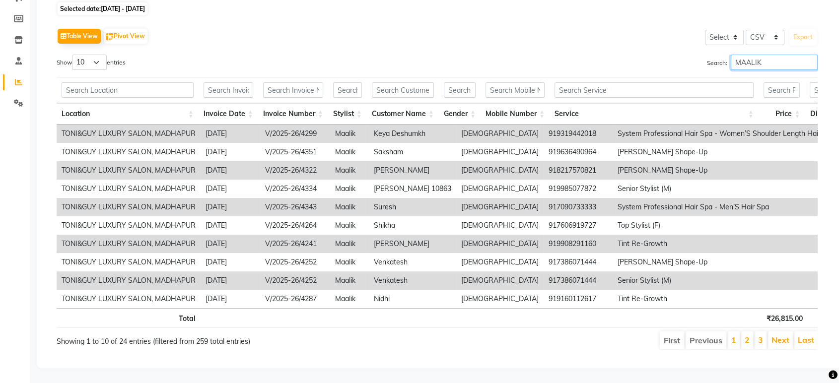
scroll to position [132, 0]
click at [745, 335] on link "2" at bounding box center [746, 340] width 5 height 10
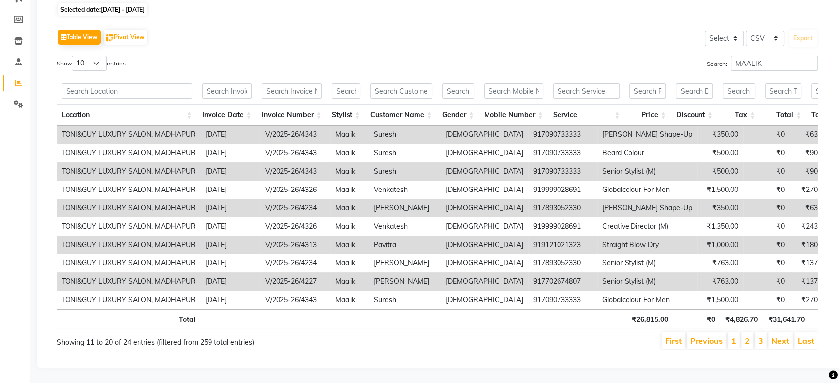
scroll to position [132, 0]
click at [758, 332] on li "3" at bounding box center [760, 340] width 12 height 17
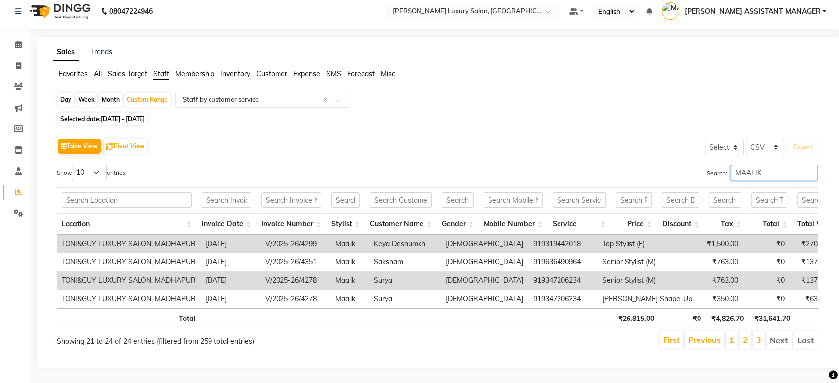
drag, startPoint x: 766, startPoint y: 154, endPoint x: 634, endPoint y: 157, distance: 132.0
click at [634, 165] on div "Search: MAALIK" at bounding box center [631, 174] width 373 height 19
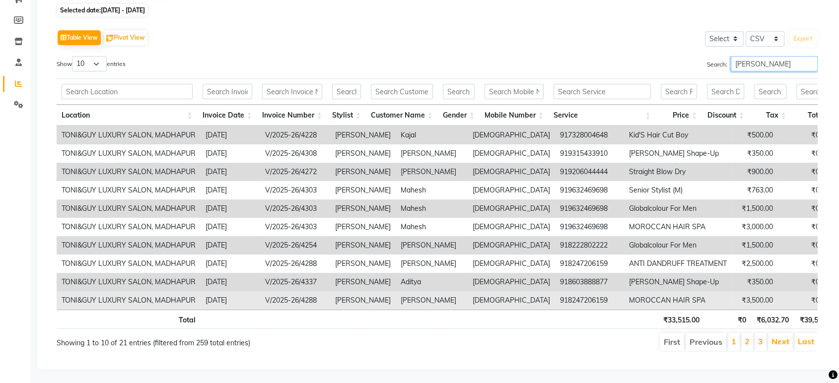
scroll to position [132, 0]
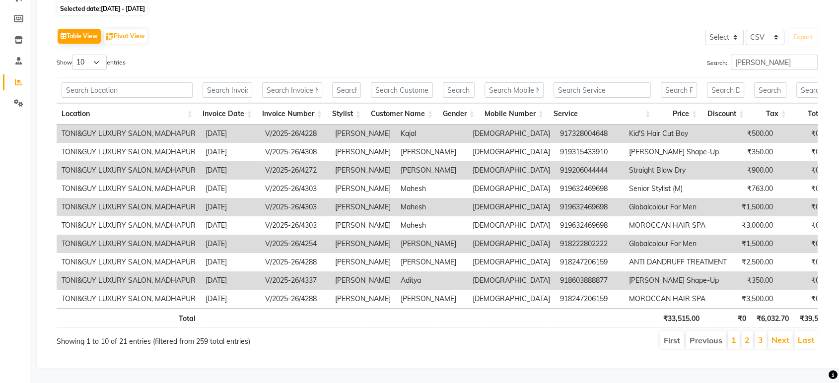
click at [752, 331] on li "2" at bounding box center [747, 340] width 12 height 18
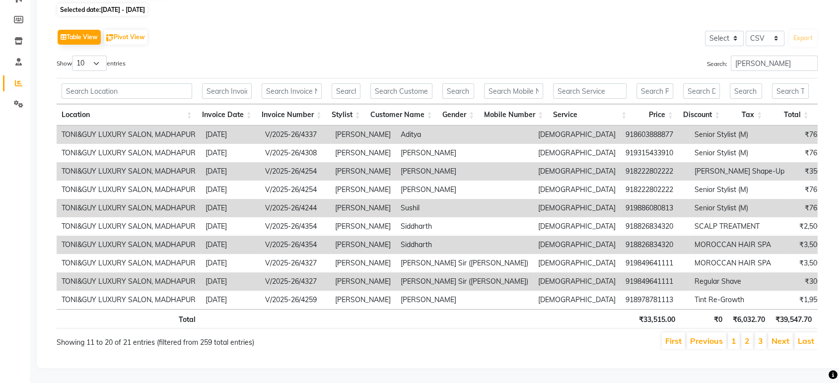
scroll to position [132, 0]
click at [762, 336] on link "3" at bounding box center [760, 341] width 5 height 10
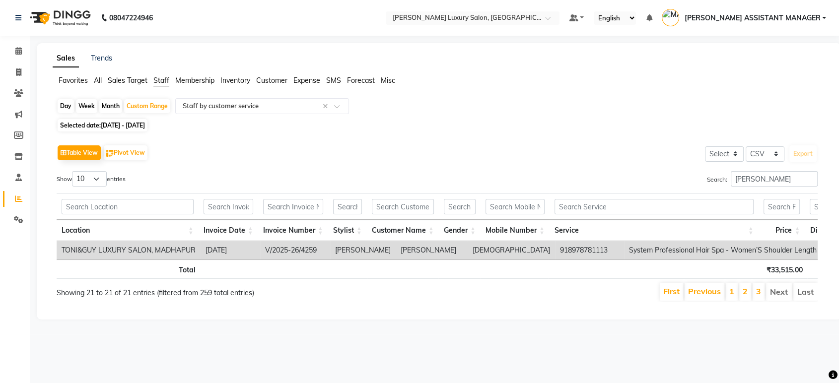
scroll to position [0, 0]
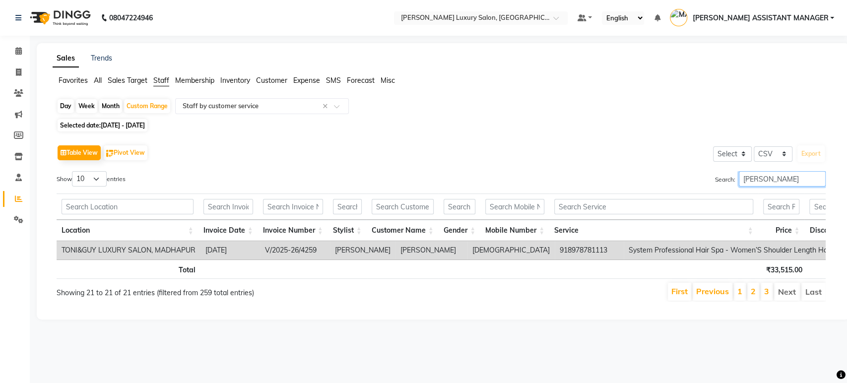
drag, startPoint x: 754, startPoint y: 182, endPoint x: 680, endPoint y: 182, distance: 73.9
click at [680, 182] on div "Search: ARIF" at bounding box center [637, 180] width 377 height 19
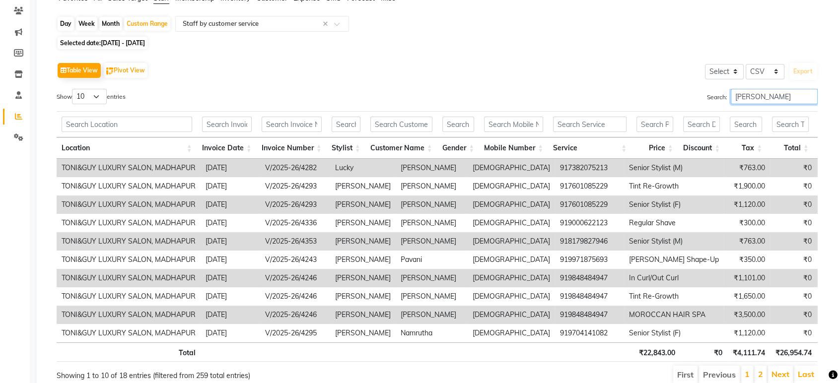
scroll to position [110, 0]
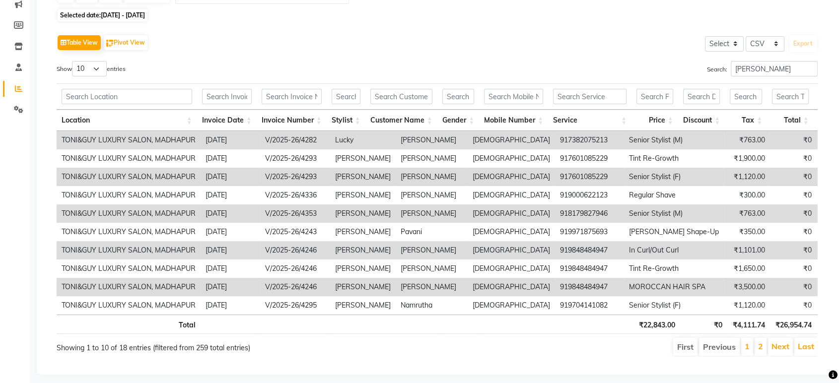
click at [764, 353] on li "2" at bounding box center [760, 347] width 12 height 18
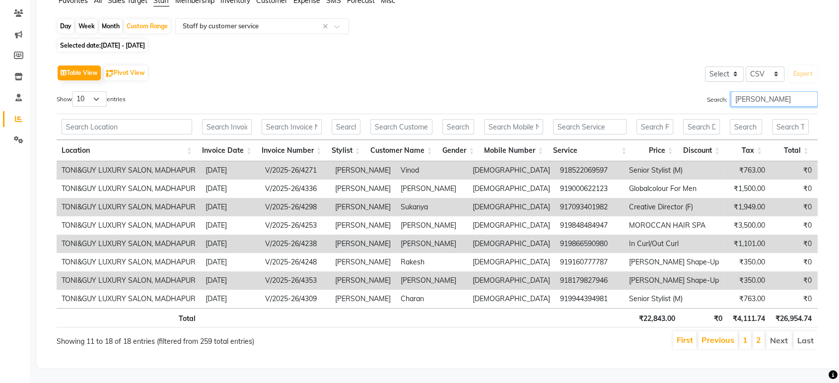
drag, startPoint x: 776, startPoint y: 82, endPoint x: 605, endPoint y: 85, distance: 170.7
click at [605, 91] on div "Search: ESHWAR" at bounding box center [631, 100] width 373 height 19
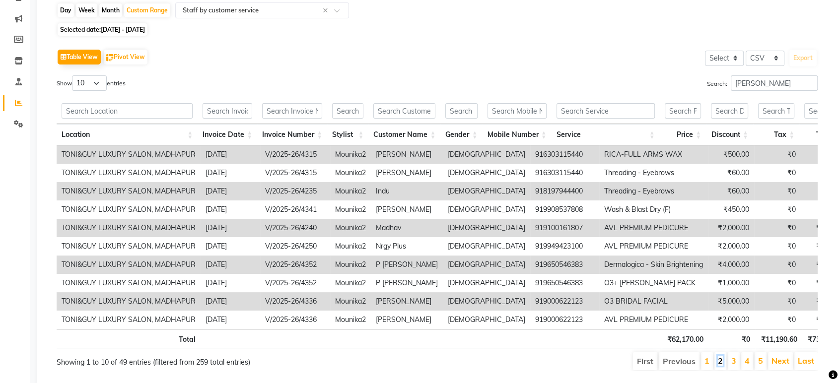
click at [719, 365] on link "2" at bounding box center [720, 361] width 5 height 10
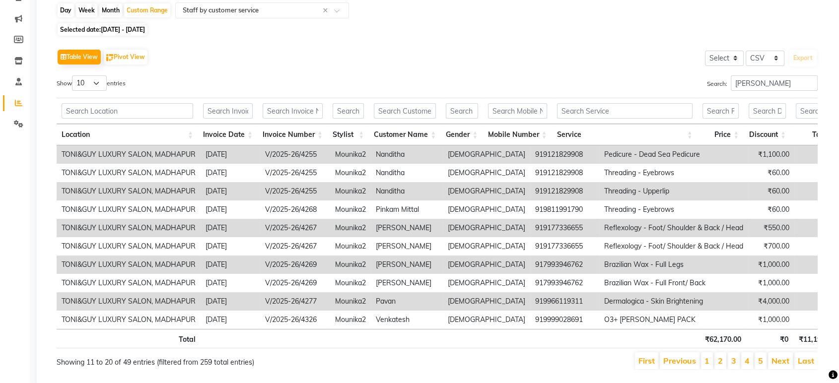
click at [731, 366] on li "3" at bounding box center [733, 360] width 12 height 17
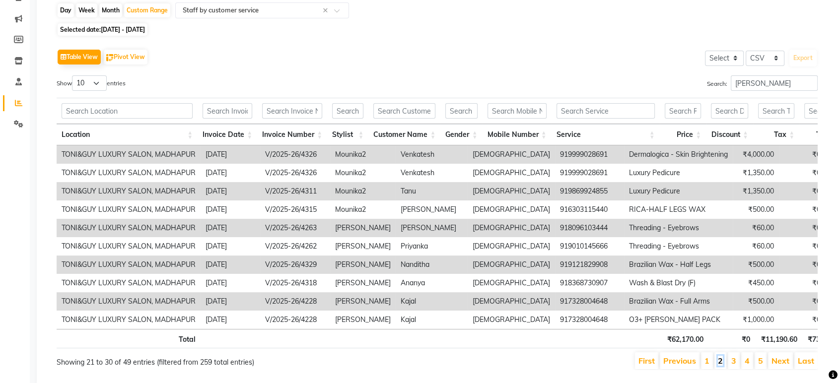
click at [723, 366] on link "2" at bounding box center [720, 361] width 5 height 10
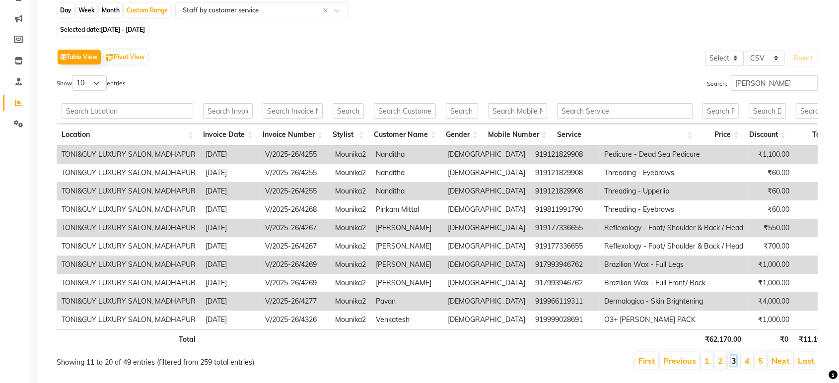
click at [736, 366] on link "3" at bounding box center [733, 361] width 5 height 10
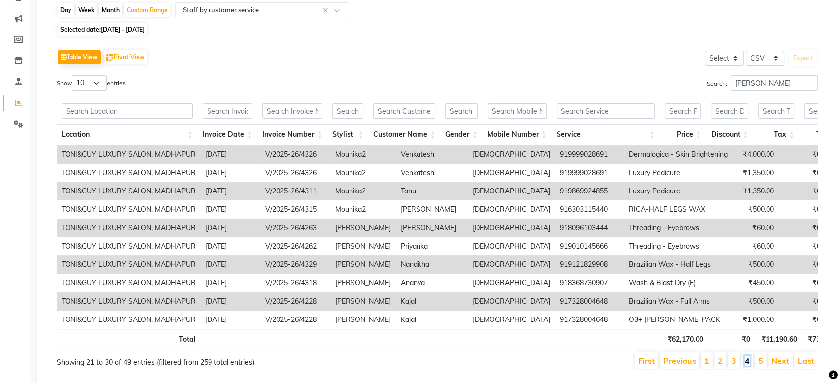
click at [746, 366] on link "4" at bounding box center [746, 361] width 5 height 10
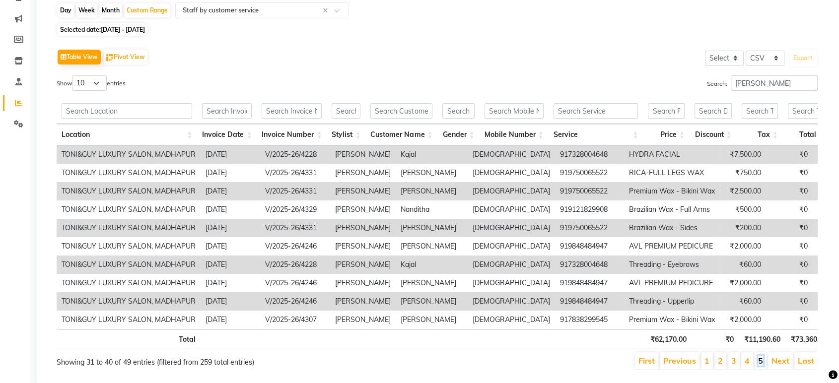
click at [762, 364] on link "5" at bounding box center [760, 361] width 5 height 10
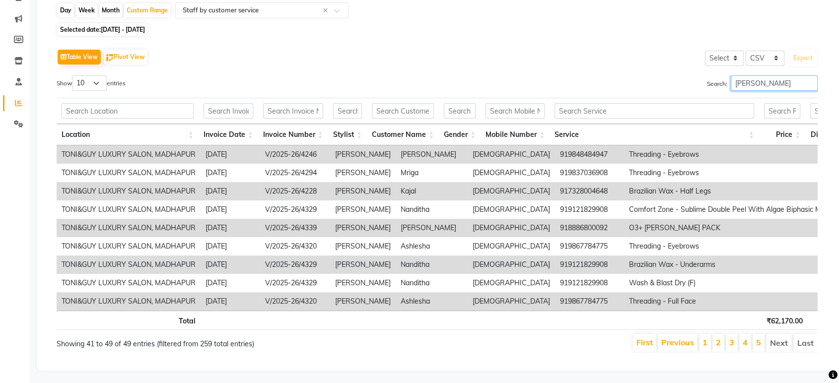
drag, startPoint x: 782, startPoint y: 81, endPoint x: 605, endPoint y: 81, distance: 177.2
click at [605, 81] on div "Search: MOUNIKA" at bounding box center [631, 84] width 373 height 19
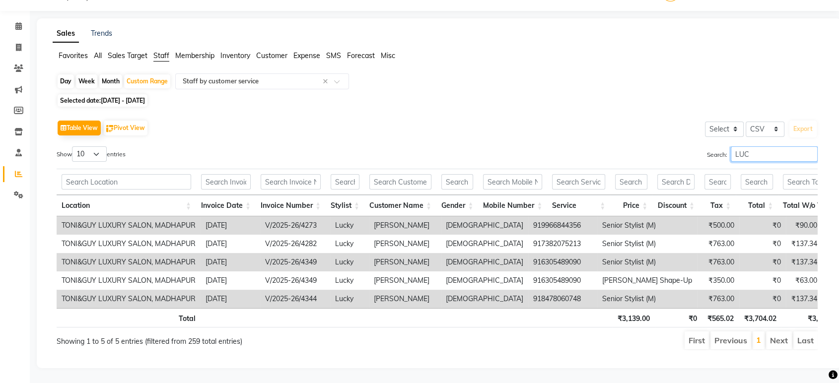
scroll to position [41, 0]
drag, startPoint x: 766, startPoint y: 139, endPoint x: 485, endPoint y: 142, distance: 280.9
click at [485, 146] on div "Search: LUCKY" at bounding box center [631, 155] width 373 height 19
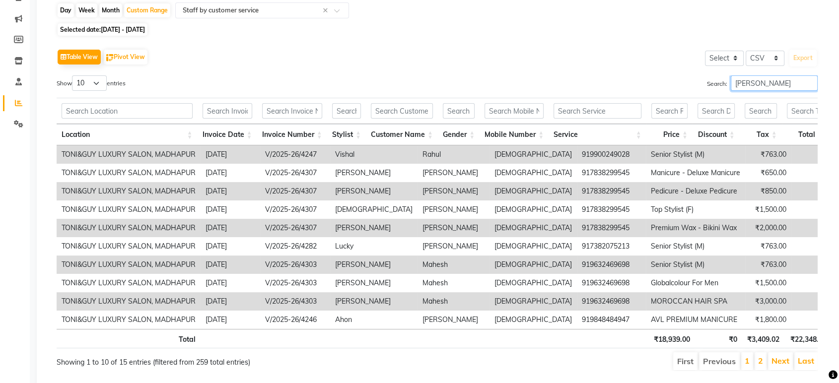
scroll to position [60, 0]
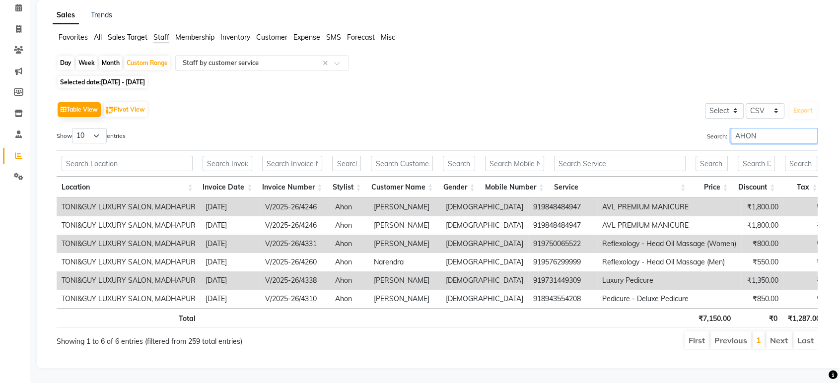
drag, startPoint x: 752, startPoint y: 119, endPoint x: 595, endPoint y: 119, distance: 156.8
click at [595, 128] on div "Search: AHON" at bounding box center [631, 137] width 373 height 19
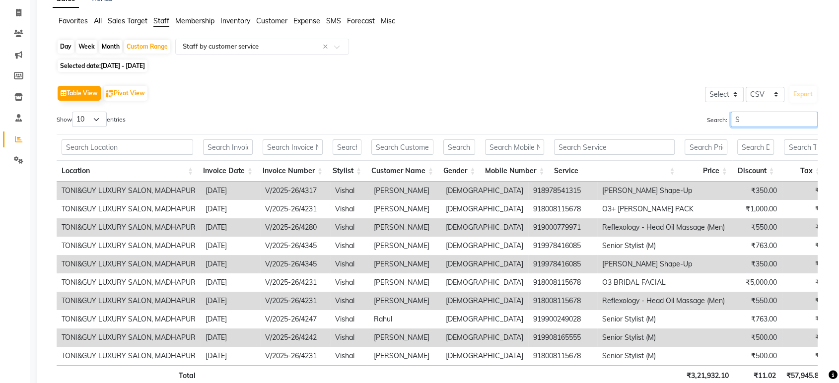
scroll to position [96, 0]
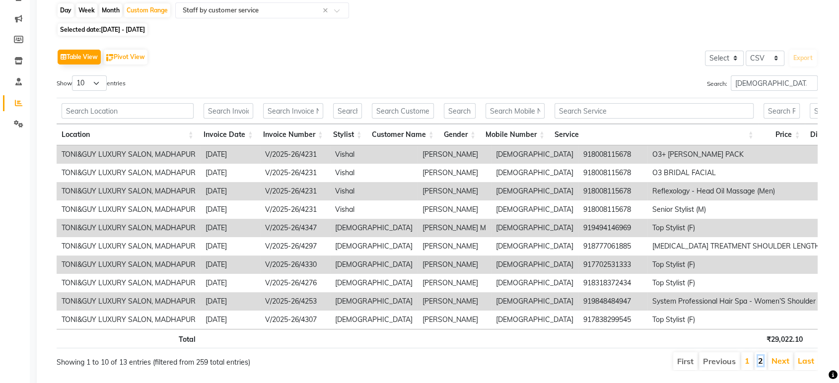
click at [762, 366] on link "2" at bounding box center [760, 361] width 5 height 10
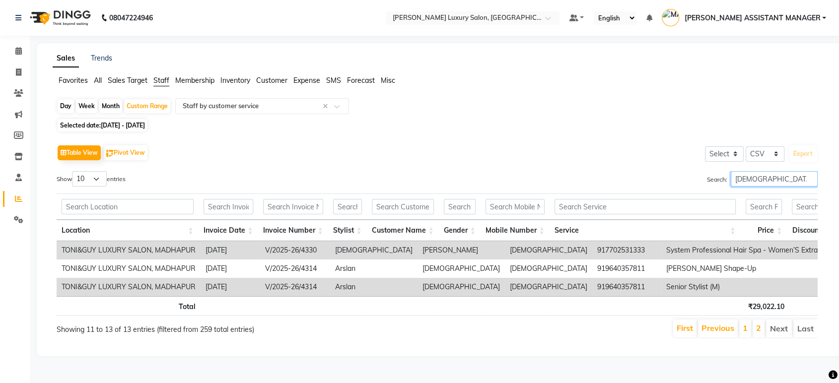
drag, startPoint x: 772, startPoint y: 176, endPoint x: 667, endPoint y: 176, distance: 104.7
click at [667, 176] on div "Search: SHIVA" at bounding box center [631, 180] width 373 height 19
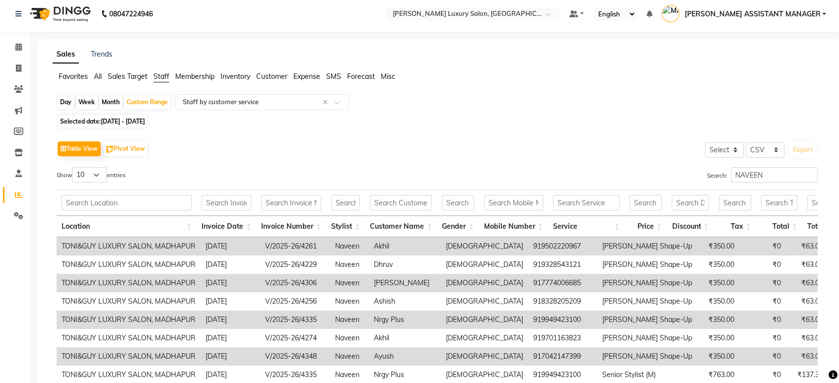
click at [541, 161] on div "Table View Pivot View Select Select CSV PDF Export Show 10 25 50 100 entries Se…" at bounding box center [437, 300] width 761 height 325
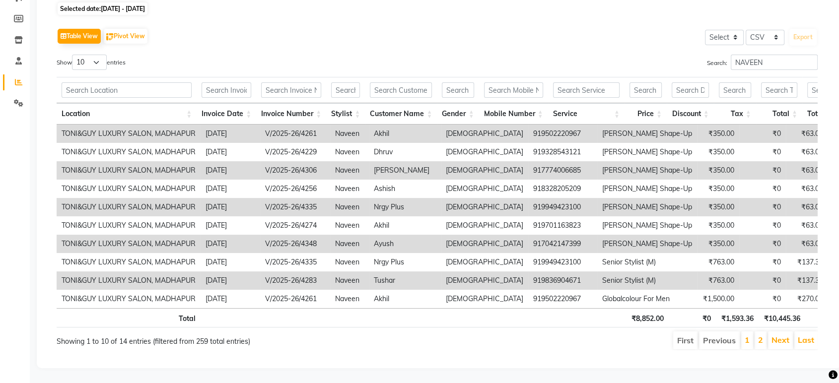
scroll to position [132, 0]
click at [759, 335] on link "2" at bounding box center [760, 340] width 5 height 10
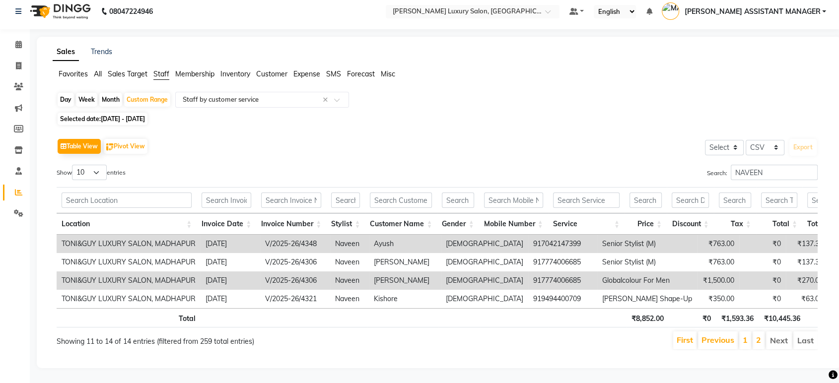
scroll to position [22, 0]
drag, startPoint x: 654, startPoint y: 159, endPoint x: 606, endPoint y: 161, distance: 47.2
click at [606, 165] on div "Search: NAVEEN" at bounding box center [631, 174] width 373 height 19
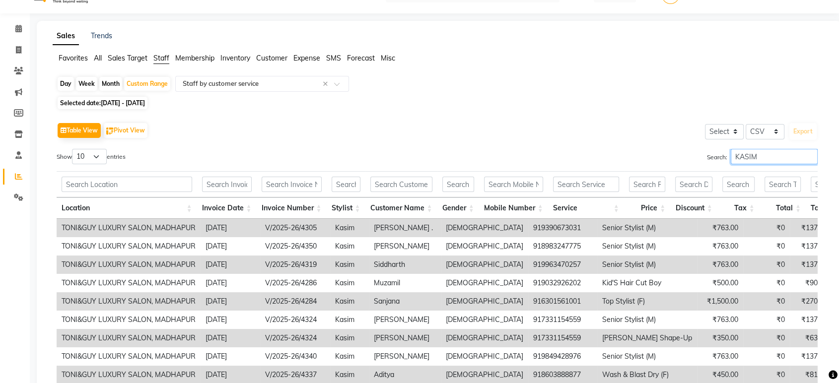
scroll to position [132, 0]
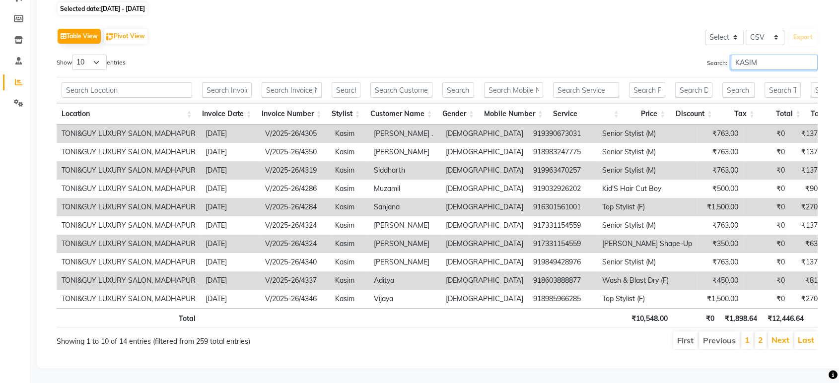
type input "KASIM"
click at [758, 331] on li "2" at bounding box center [760, 340] width 12 height 18
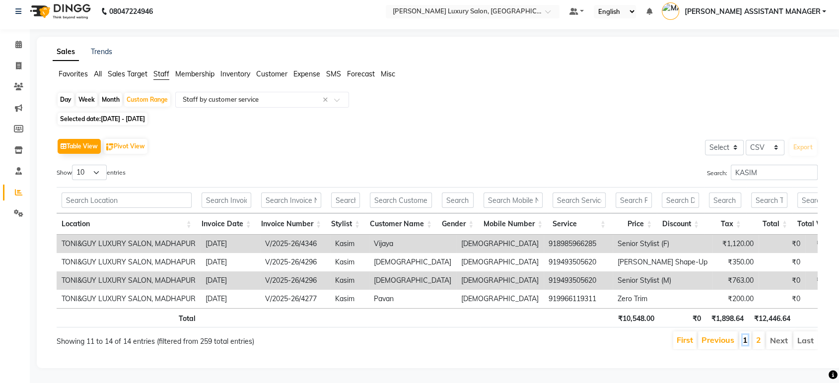
click at [743, 335] on link "1" at bounding box center [744, 340] width 5 height 10
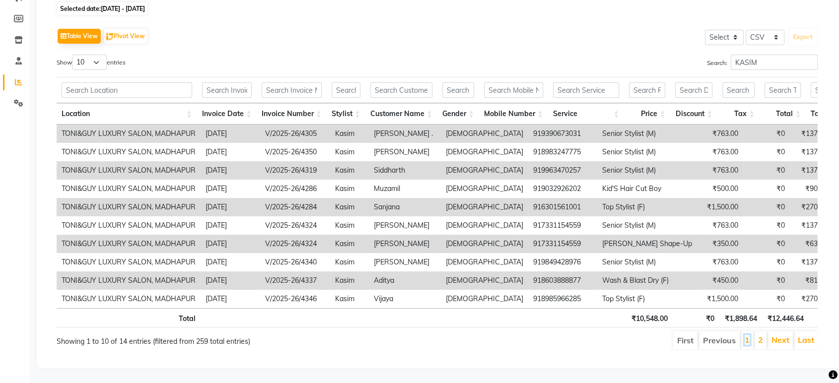
scroll to position [0, 0]
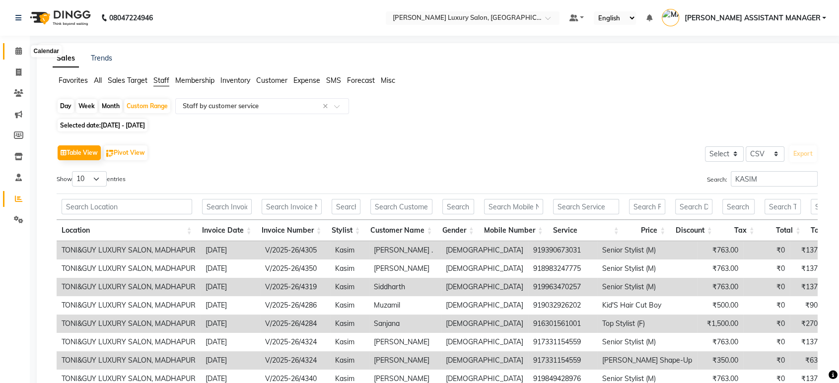
click at [16, 52] on icon at bounding box center [18, 50] width 6 height 7
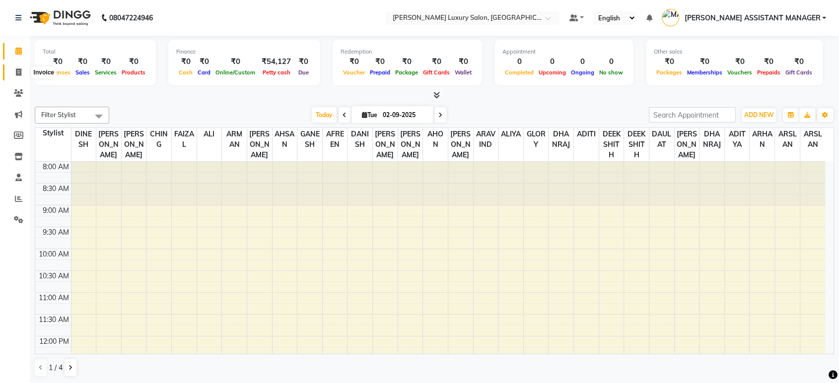
click at [18, 68] on icon at bounding box center [18, 71] width 5 height 7
select select "4712"
select select "service"
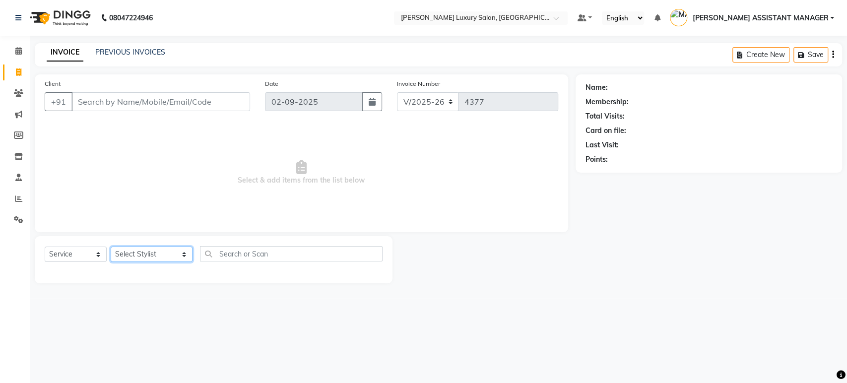
click at [137, 257] on select "Select Stylist ADITI ADITYA AFREEN AHON AHSAN ALI ALIYA ANKITH ARAVIND ARHAN AR…" at bounding box center [152, 254] width 82 height 15
select select "86196"
click at [111, 247] on select "Select Stylist ADITI ADITYA AFREEN AHON AHSAN ALI ALIYA ANKITH ARAVIND ARHAN AR…" at bounding box center [152, 254] width 82 height 15
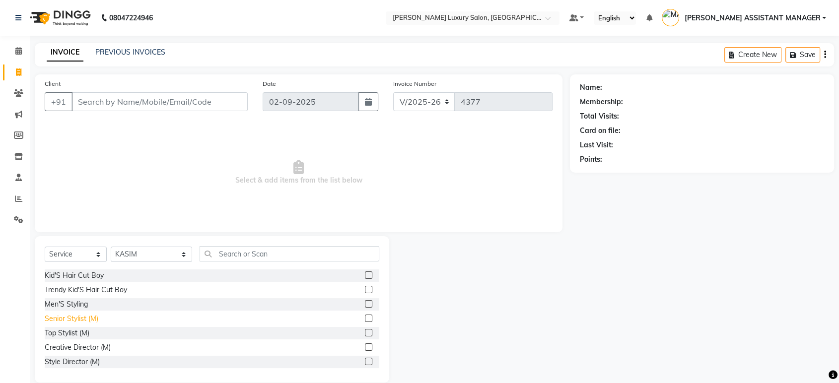
click at [65, 317] on div "Senior Stylist (M)" at bounding box center [72, 319] width 54 height 10
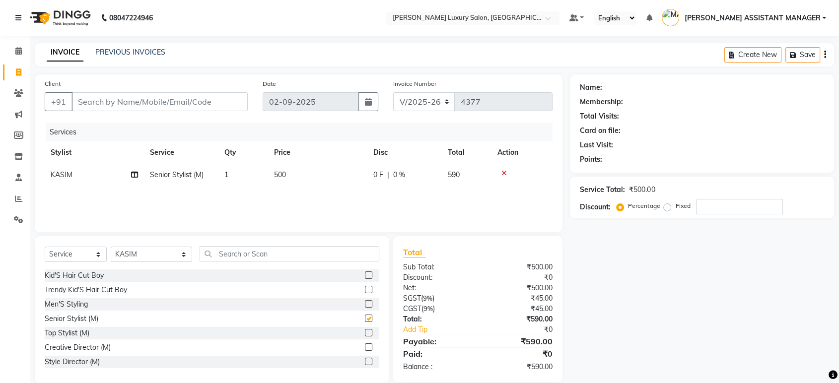
checkbox input "false"
click at [230, 255] on input "text" at bounding box center [289, 253] width 180 height 15
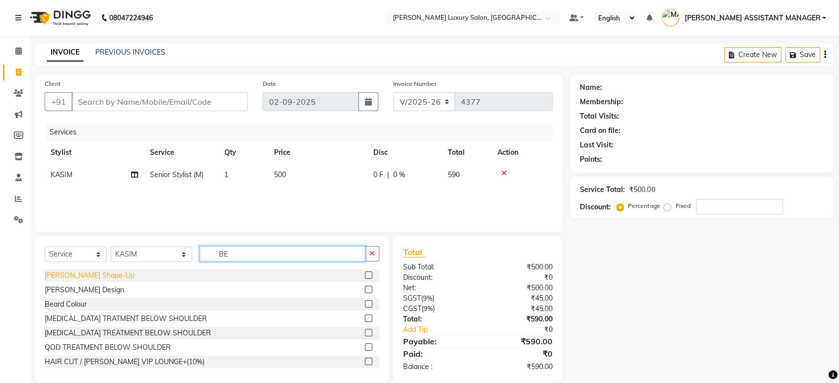
type input "BE"
click at [94, 275] on div "Beard Shape-Up" at bounding box center [90, 275] width 90 height 10
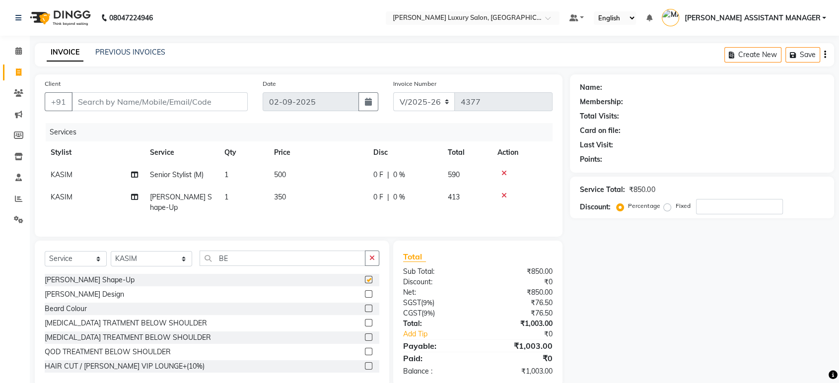
checkbox input "false"
click at [388, 260] on div "Select Service Product Membership Package Voucher Prepaid Gift Card Select Styl…" at bounding box center [212, 314] width 354 height 146
click at [365, 258] on button "button" at bounding box center [372, 258] width 14 height 15
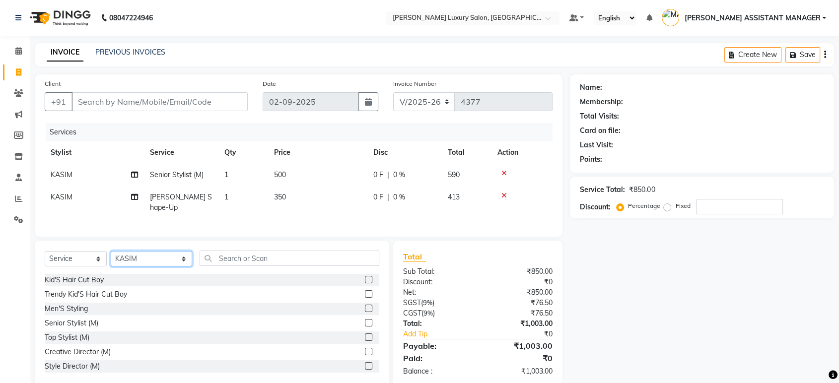
click at [165, 261] on select "Select Stylist ADITI ADITYA AFREEN AHON AHSAN ALI ALIYA ANKITH ARAVIND ARHAN AR…" at bounding box center [151, 258] width 81 height 15
click at [157, 251] on select "Select Stylist ADITI ADITYA AFREEN AHON AHSAN ALI ALIYA ANKITH ARAVIND ARHAN AR…" at bounding box center [151, 258] width 81 height 15
select select "35956"
click at [111, 251] on select "Select Stylist ADITI ADITYA AFREEN AHON AHSAN ALI ALIYA ANKITH ARAVIND ARHAN AR…" at bounding box center [151, 258] width 81 height 15
click at [46, 320] on div "Senior Stylist (M)" at bounding box center [72, 323] width 54 height 10
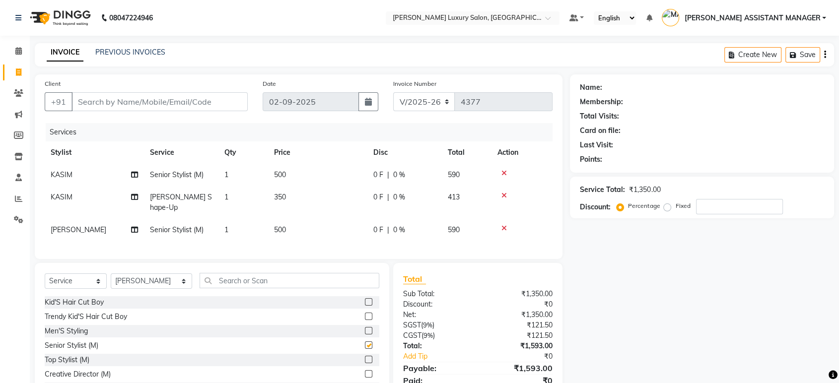
checkbox input "false"
click at [223, 279] on input "text" at bounding box center [289, 280] width 180 height 15
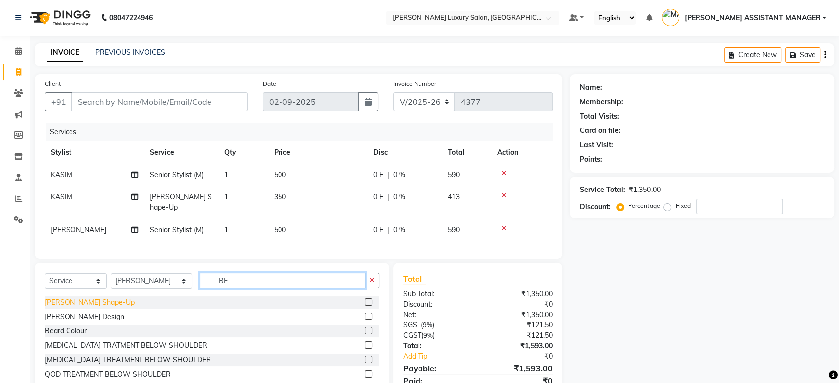
type input "BE"
click at [77, 304] on div "Beard Shape-Up" at bounding box center [90, 302] width 90 height 10
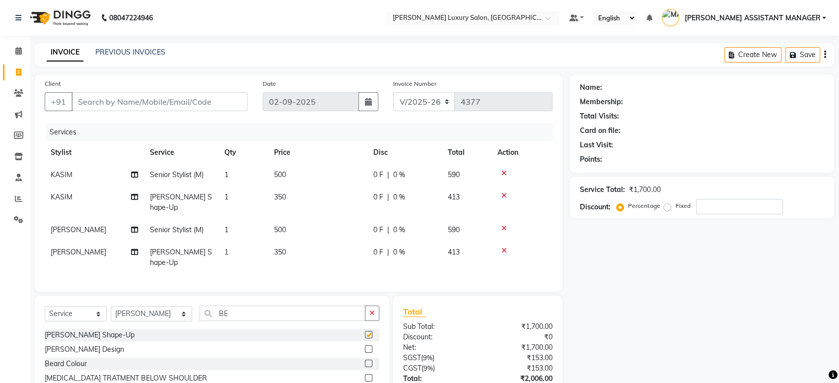
checkbox input "false"
click at [331, 219] on td "500" at bounding box center [317, 230] width 99 height 22
select select "35956"
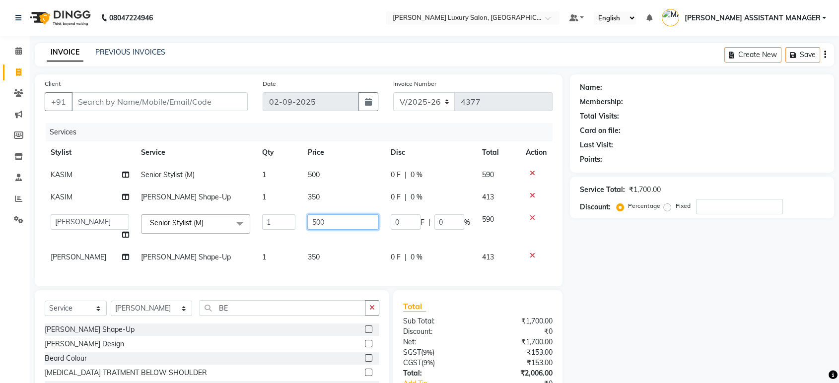
click at [331, 215] on input "500" at bounding box center [342, 221] width 71 height 15
type input "763"
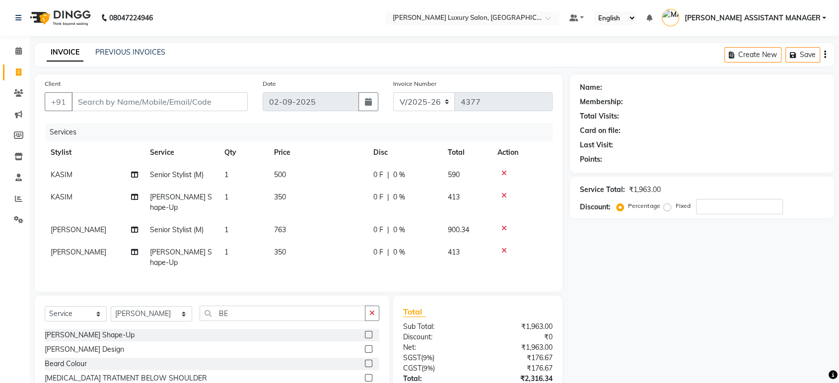
click at [351, 174] on td "500" at bounding box center [317, 175] width 99 height 22
select select "86196"
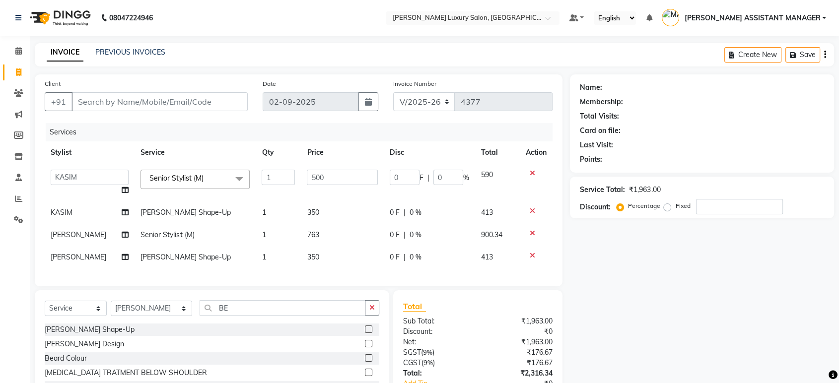
click at [351, 174] on input "500" at bounding box center [342, 177] width 70 height 15
type input "763"
click at [356, 137] on div "Services" at bounding box center [303, 132] width 514 height 18
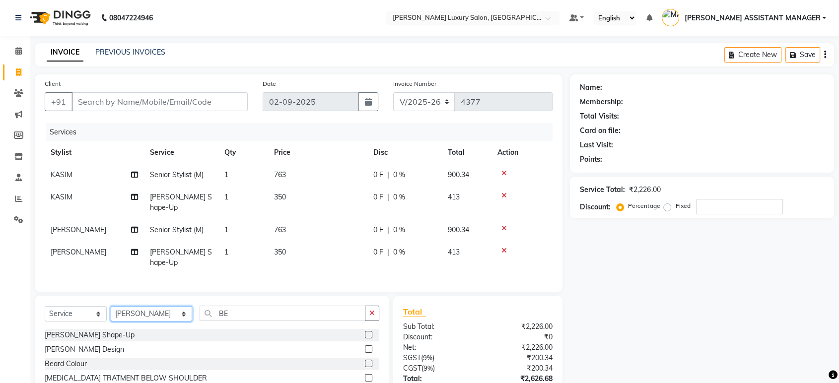
click at [152, 306] on select "Select Stylist ADITI ADITYA AFREEN AHON AHSAN ALI ALIYA ANKITH ARAVIND ARHAN AR…" at bounding box center [151, 313] width 81 height 15
select select "86196"
click at [111, 306] on select "Select Stylist ADITI ADITYA AFREEN AHON AHSAN ALI ALIYA ANKITH ARAVIND ARHAN AR…" at bounding box center [151, 313] width 81 height 15
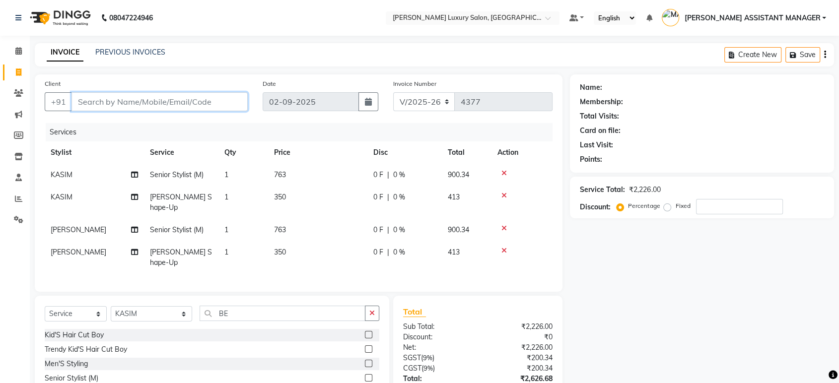
click at [230, 102] on input "Client" at bounding box center [159, 101] width 176 height 19
type input "7"
type input "0"
type input "7411940488"
click at [234, 99] on span "Add Client" at bounding box center [221, 102] width 39 height 10
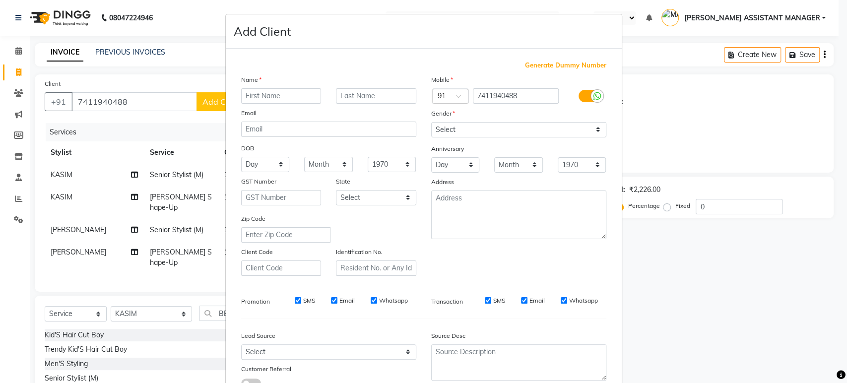
click at [243, 99] on input "text" at bounding box center [281, 95] width 80 height 15
type input "HARSHA"
click at [448, 122] on select "Select Male Female Other Prefer Not To Say" at bounding box center [518, 129] width 175 height 15
select select "male"
click at [431, 122] on select "Select Male Female Other Prefer Not To Say" at bounding box center [518, 129] width 175 height 15
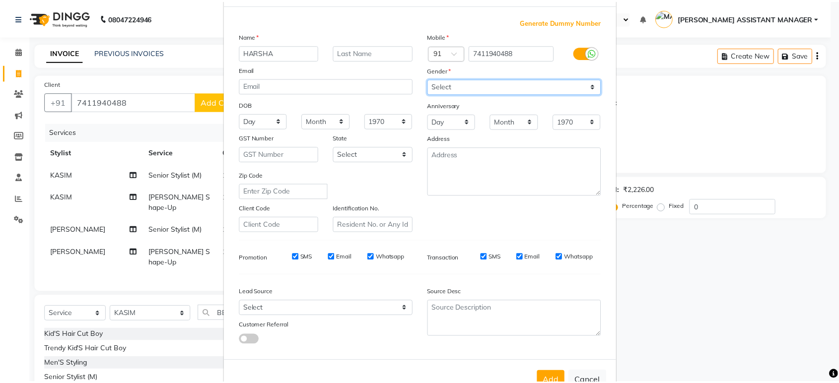
scroll to position [72, 0]
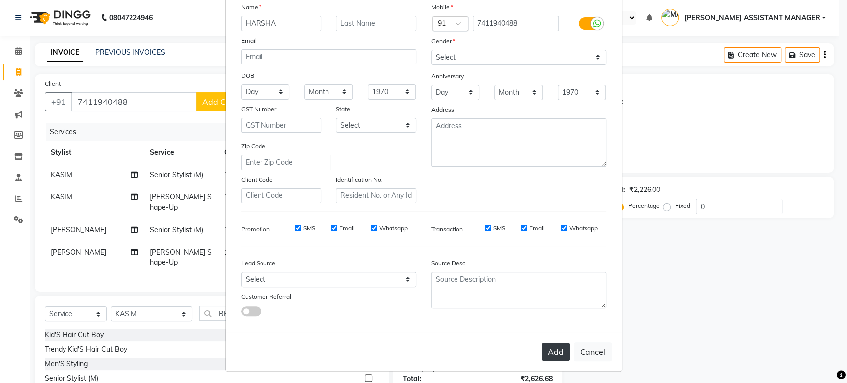
click at [553, 349] on button "Add" at bounding box center [556, 352] width 28 height 18
select select
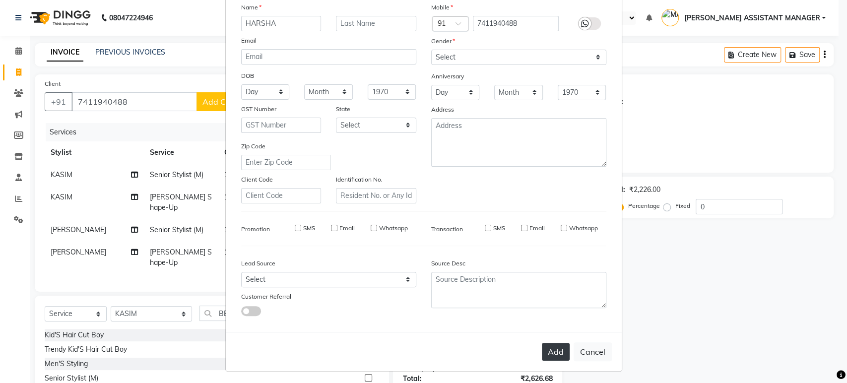
select select
checkbox input "false"
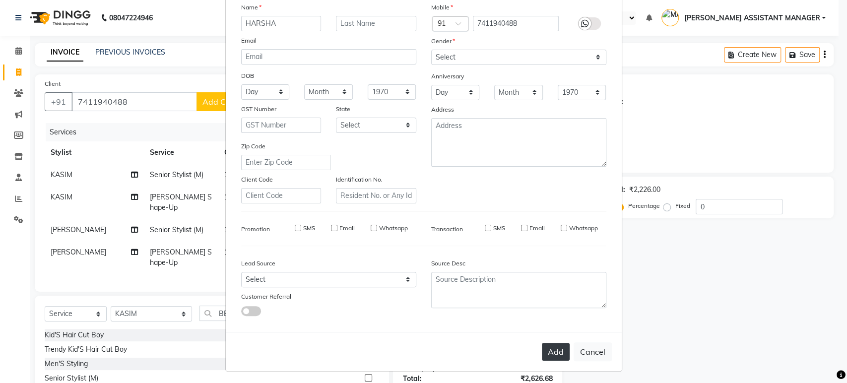
checkbox input "false"
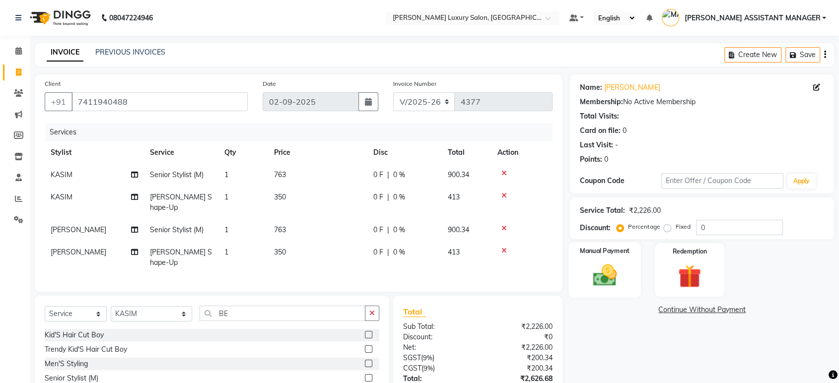
click at [617, 259] on div "Manual Payment" at bounding box center [605, 270] width 72 height 56
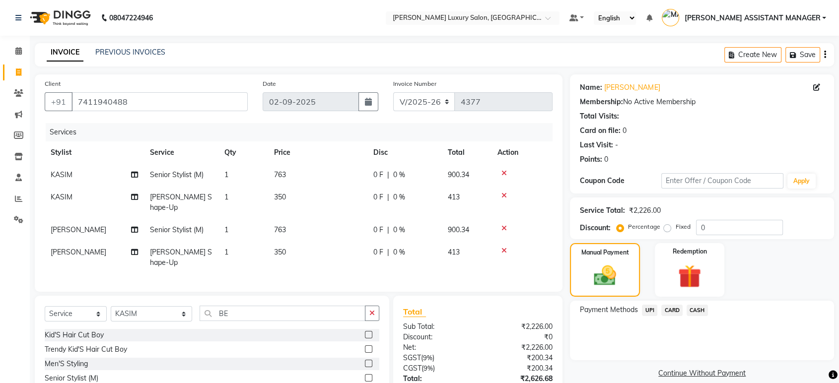
click at [648, 314] on span "UPI" at bounding box center [649, 310] width 15 height 11
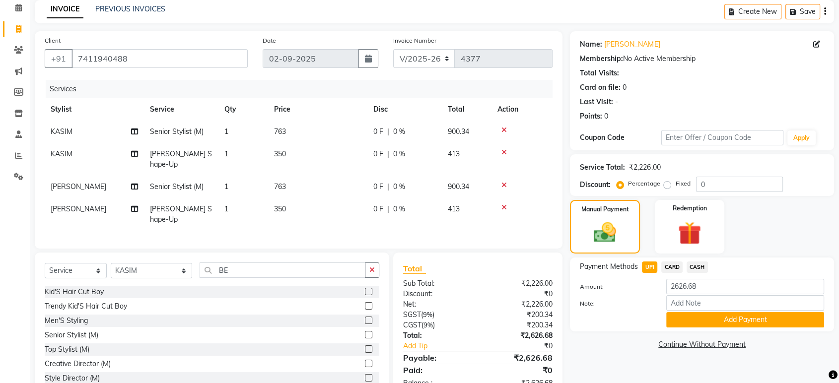
scroll to position [61, 0]
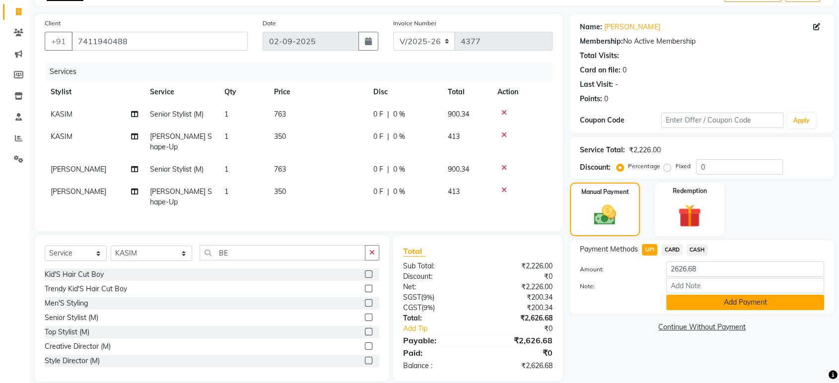
click at [709, 308] on button "Add Payment" at bounding box center [745, 302] width 158 height 15
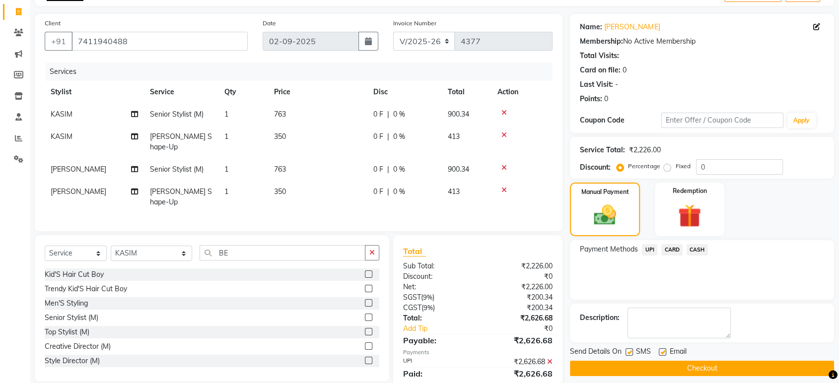
scroll to position [81, 0]
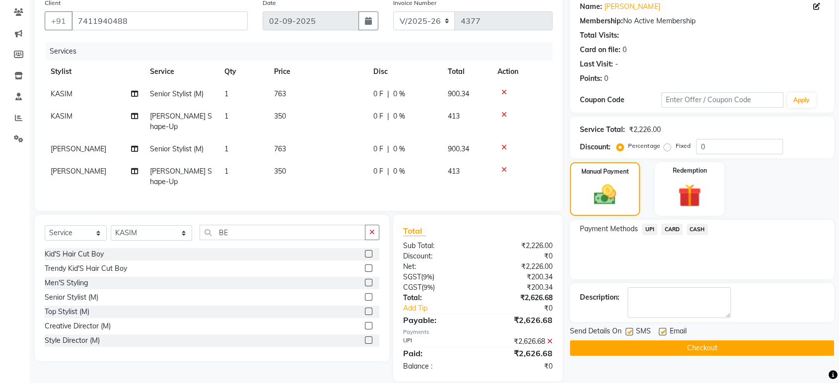
click at [684, 354] on button "Checkout" at bounding box center [702, 347] width 264 height 15
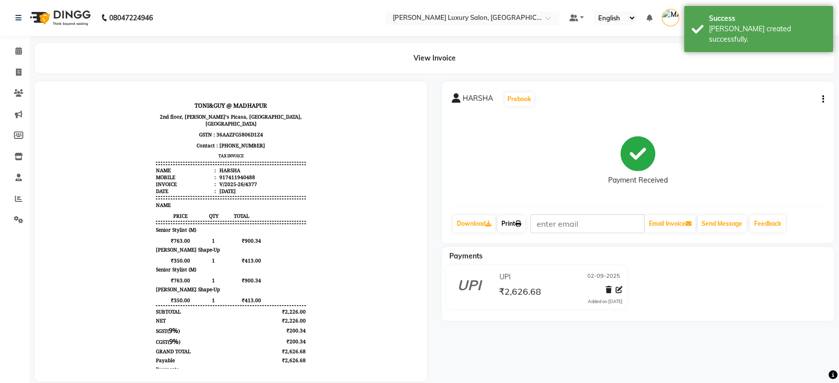
click at [520, 223] on icon at bounding box center [518, 224] width 6 height 6
